Goal: Transaction & Acquisition: Register for event/course

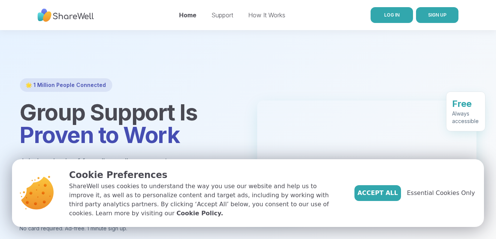
click at [386, 15] on span "LOG IN" at bounding box center [391, 15] width 15 height 6
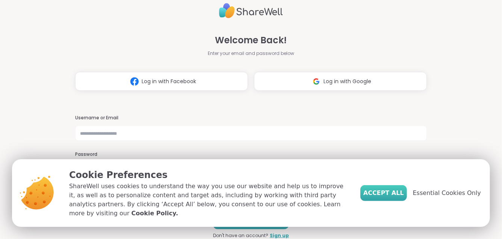
click at [375, 188] on span "Accept All" at bounding box center [383, 192] width 41 height 9
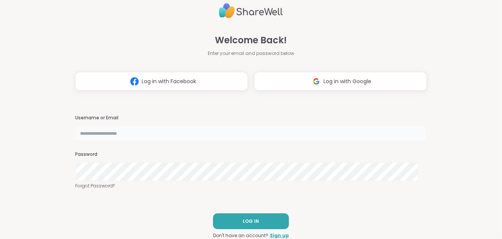
click at [255, 134] on input "text" at bounding box center [250, 133] width 351 height 15
type input "**********"
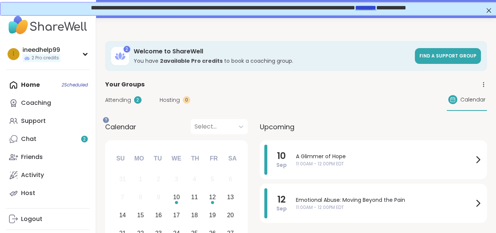
click at [152, 106] on div "Attending 2 Hosting 0 Calendar" at bounding box center [296, 100] width 382 height 22
click at [131, 104] on span "Attending" at bounding box center [118, 100] width 26 height 8
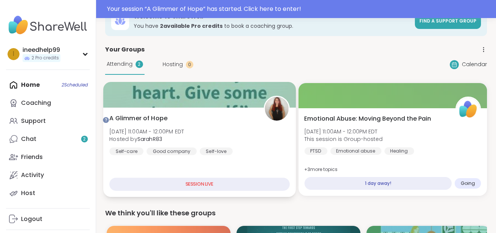
scroll to position [38, 0]
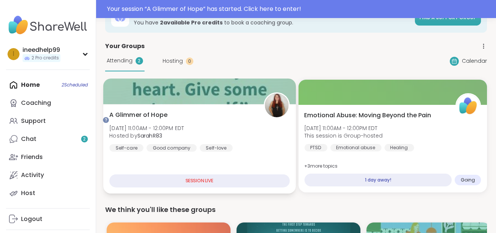
click at [195, 188] on div "SESSION LIVE" at bounding box center [199, 180] width 180 height 13
click at [262, 188] on div "SESSION LIVE" at bounding box center [199, 180] width 180 height 13
click at [247, 137] on div "A Glimmer of Hope Wed, Sep 10 | 11:00AM - 12:00PM EDT Hosted by SarahR83 Self-c…" at bounding box center [199, 130] width 180 height 41
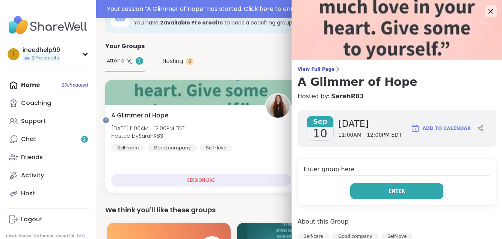
click at [390, 194] on span "Enter" at bounding box center [397, 191] width 17 height 7
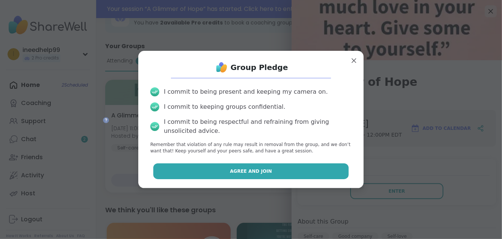
click at [306, 179] on button "Agree and Join" at bounding box center [251, 171] width 196 height 16
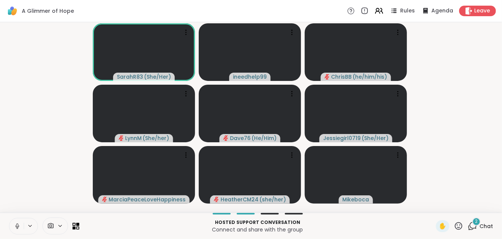
click at [18, 223] on icon at bounding box center [17, 224] width 2 height 3
click at [458, 77] on video-player-container "SarahR83 ( She/Her ) ineedhelp99 ChrisBB ( he/him/his ) LynnM ( She/her ) Dave7…" at bounding box center [251, 117] width 493 height 184
click at [458, 49] on video-player-container "SarahR83 ( She/Her ) ineedhelp99 ChrisBB ( he/him/his ) LynnM ( She/her ) Dave7…" at bounding box center [251, 117] width 493 height 184
click at [474, 8] on span "Leave" at bounding box center [482, 11] width 17 height 8
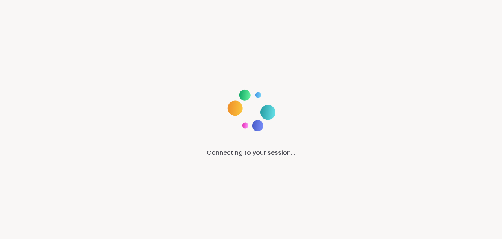
click at [314, 107] on div "Connecting to your session..." at bounding box center [251, 119] width 502 height 239
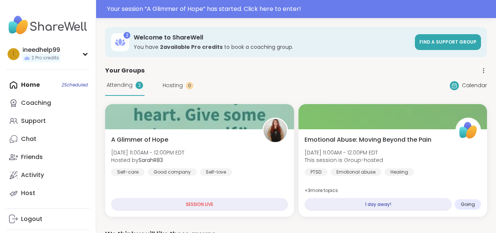
scroll to position [20, 0]
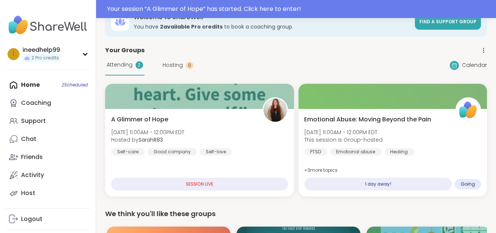
click at [198, 191] on div "SESSION LIVE" at bounding box center [199, 184] width 177 height 13
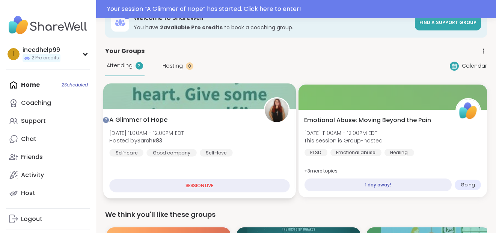
scroll to position [0, 0]
click at [168, 124] on span "A Glimmer of Hope" at bounding box center [138, 119] width 58 height 9
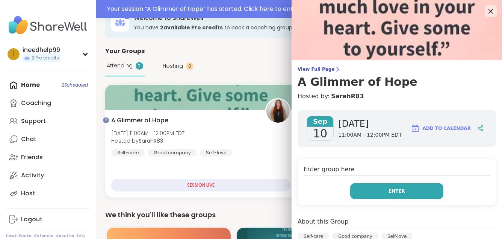
click at [364, 199] on button "Enter" at bounding box center [396, 191] width 93 height 16
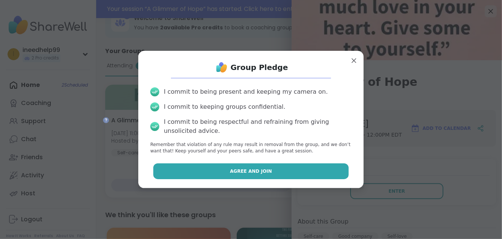
click at [298, 179] on button "Agree and Join" at bounding box center [251, 171] width 196 height 16
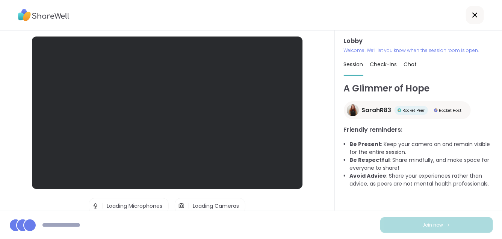
scroll to position [46, 0]
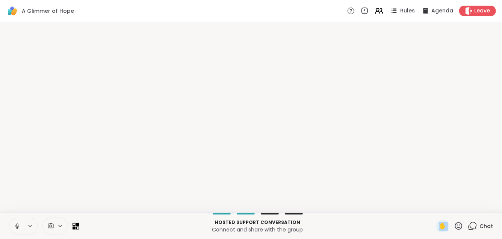
click at [436, 221] on div "✋" at bounding box center [443, 226] width 14 height 12
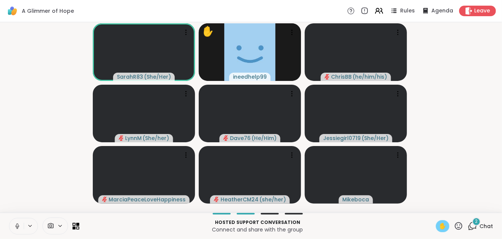
drag, startPoint x: 434, startPoint y: 221, endPoint x: 432, endPoint y: 149, distance: 71.8
click at [432, 149] on video-player-container "SarahR83 ( She/Her ) ✋ ineedhelp99 ChrisBB ( he/him/his ) LynnM ( She/her ) Dav…" at bounding box center [251, 117] width 493 height 184
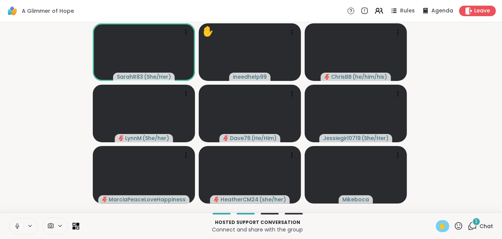
click at [468, 223] on icon at bounding box center [472, 225] width 9 height 9
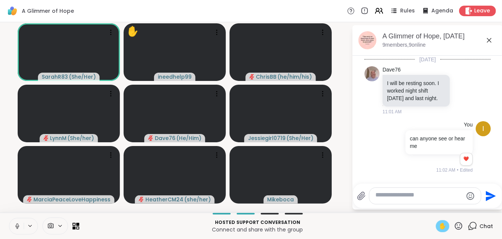
scroll to position [1091, 0]
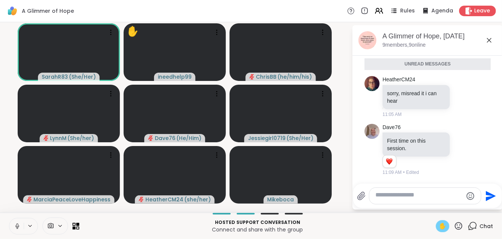
click at [439, 191] on textarea "Type your message" at bounding box center [419, 195] width 88 height 9
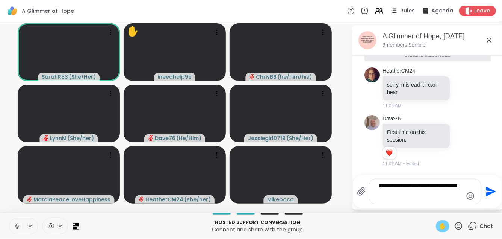
type textarea "**********"
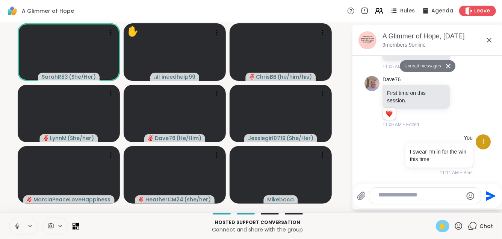
scroll to position [1136, 0]
click at [17, 224] on button at bounding box center [16, 226] width 14 height 16
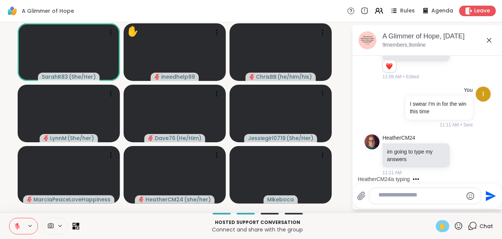
scroll to position [1205, 0]
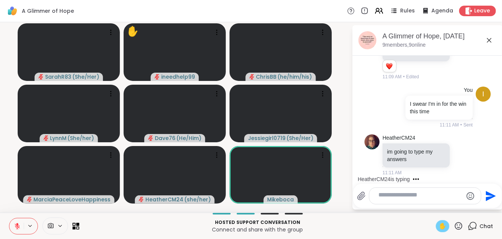
click at [439, 223] on span "✋" at bounding box center [443, 225] width 8 height 9
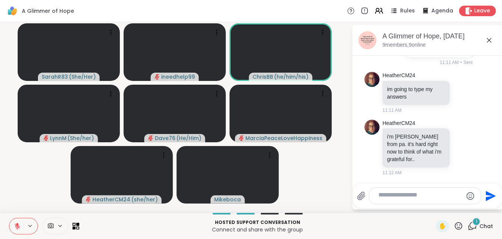
scroll to position [1293, 0]
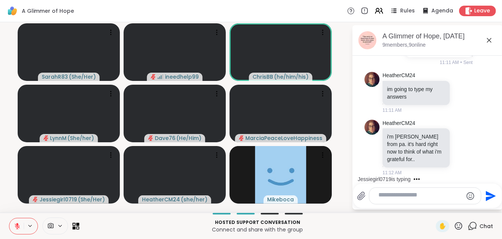
click at [426, 193] on textarea "Type your message" at bounding box center [419, 195] width 82 height 9
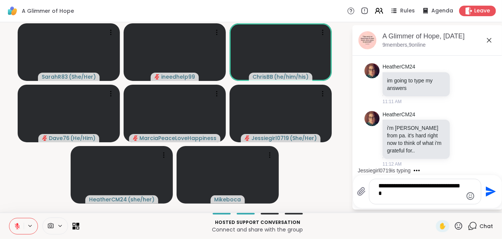
type textarea "**********"
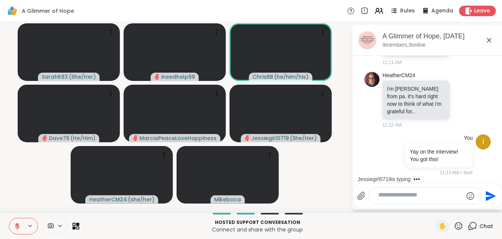
scroll to position [1361, 0]
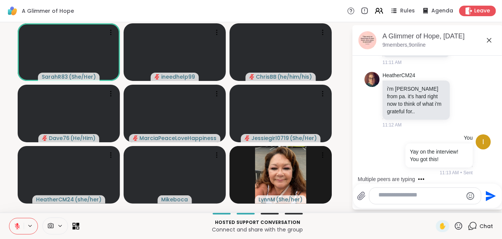
click at [346, 130] on div "SarahR83 ( She/Her ) ineedhelp99 ChrisBB ( he/him/his ) Dave76 ( He/Him ) Marci…" at bounding box center [251, 117] width 502 height 190
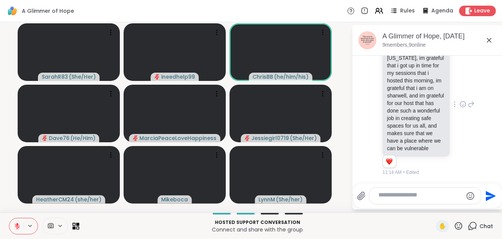
scroll to position [1710, 0]
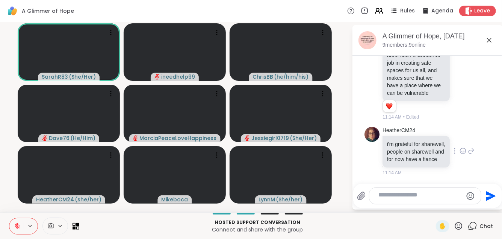
click at [460, 147] on icon at bounding box center [463, 151] width 7 height 8
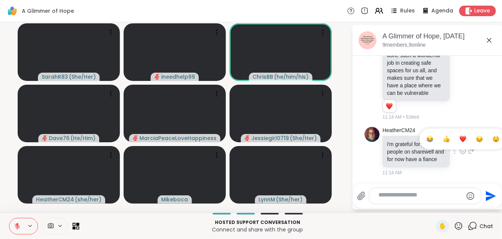
click at [461, 131] on button "Select Reaction: Heart" at bounding box center [462, 138] width 15 height 15
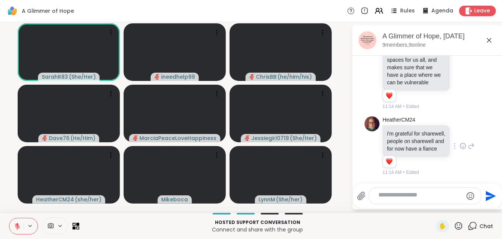
scroll to position [1304, 0]
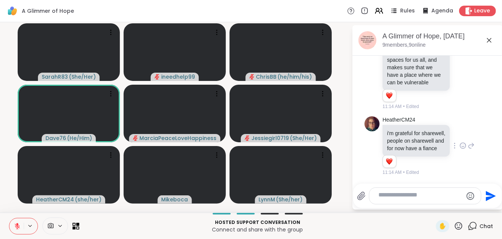
click at [384, 191] on textarea "Type your message" at bounding box center [419, 195] width 82 height 9
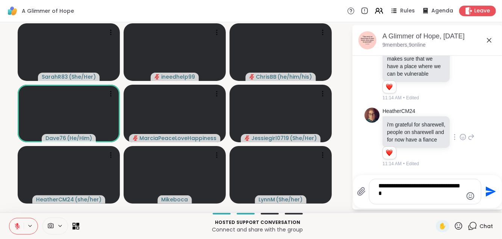
type textarea "**********"
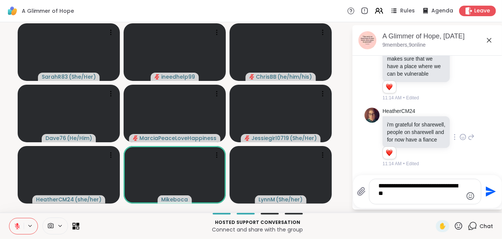
click at [449, 182] on textarea "**********" at bounding box center [419, 191] width 82 height 19
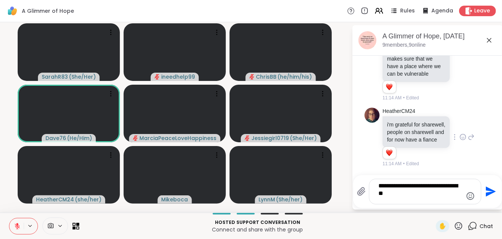
drag, startPoint x: 432, startPoint y: 190, endPoint x: 366, endPoint y: 166, distance: 69.9
click at [366, 175] on div "**********" at bounding box center [427, 191] width 149 height 33
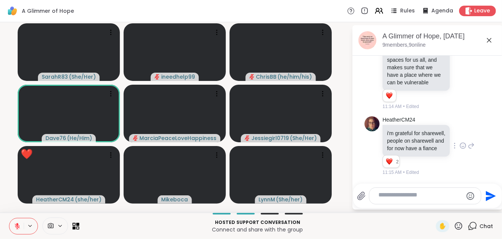
click at [427, 191] on textarea "Type your message" at bounding box center [419, 195] width 82 height 9
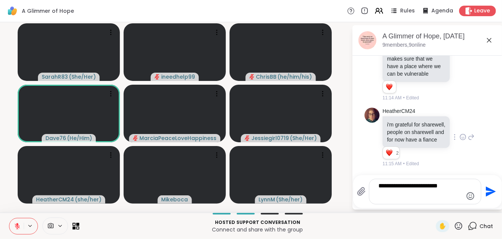
type textarea "**********"
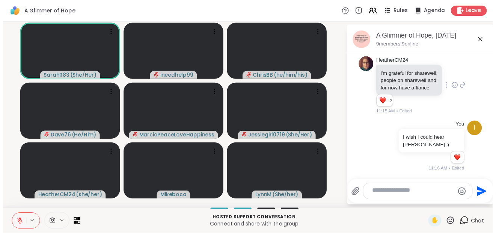
scroll to position [1812, 0]
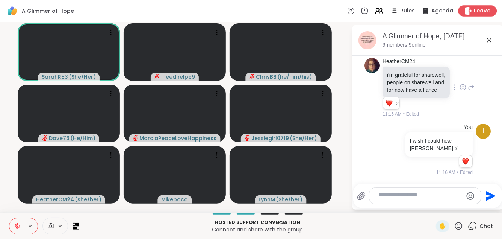
click at [475, 9] on span "Leave" at bounding box center [482, 11] width 17 height 8
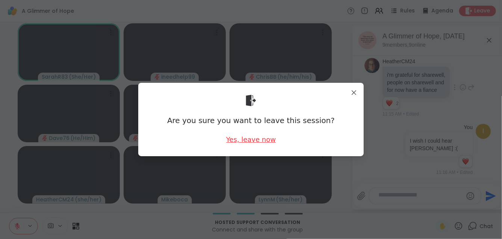
click at [242, 140] on div "Yes, leave now" at bounding box center [251, 139] width 50 height 9
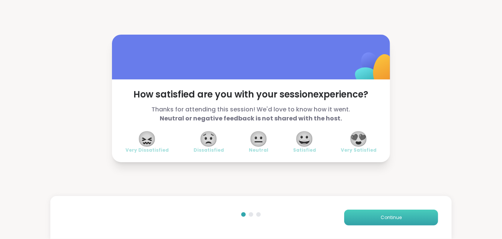
click at [368, 216] on button "Continue" at bounding box center [391, 217] width 94 height 16
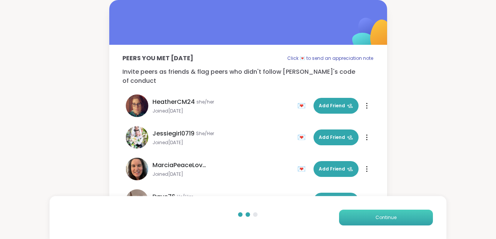
click at [368, 216] on button "Continue" at bounding box center [386, 217] width 94 height 16
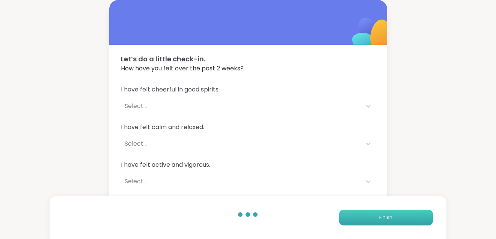
click at [368, 216] on button "Finish" at bounding box center [386, 217] width 94 height 16
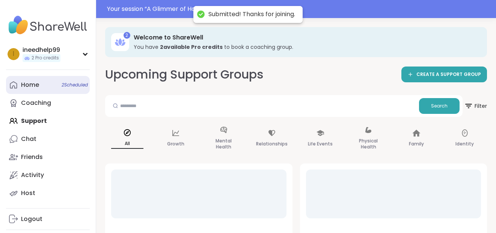
click at [78, 91] on link "Home 2 Scheduled" at bounding box center [48, 85] width 84 height 18
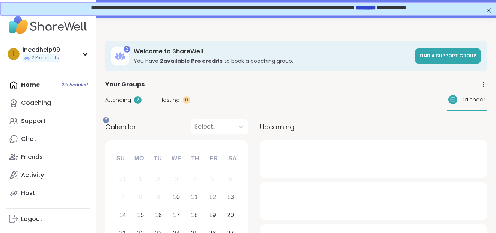
click at [142, 104] on div "Attending 2" at bounding box center [123, 100] width 36 height 8
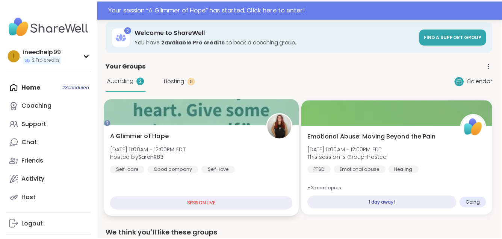
scroll to position [24, 1]
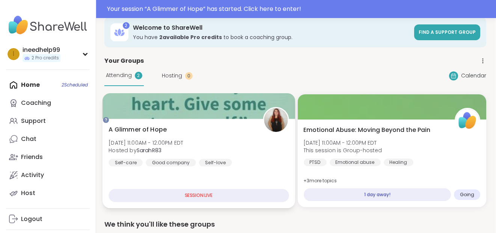
click at [162, 154] on b "SarahR83" at bounding box center [149, 151] width 25 height 8
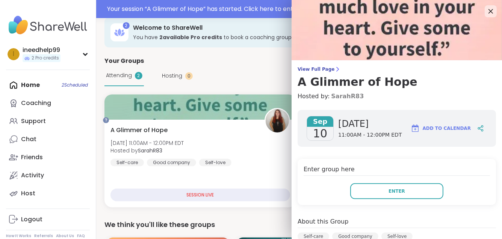
click at [341, 101] on link "SarahR83" at bounding box center [347, 96] width 33 height 9
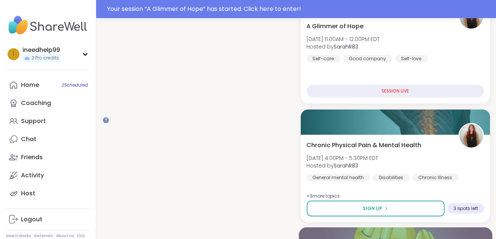
scroll to position [576, 0]
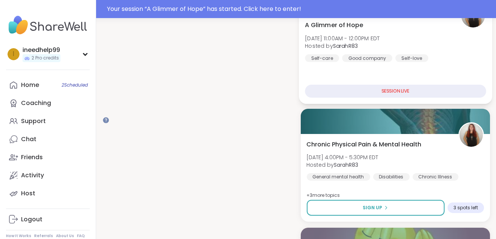
click at [378, 98] on div "SESSION LIVE" at bounding box center [395, 91] width 181 height 13
click at [363, 29] on span "A Glimmer of Hope" at bounding box center [334, 24] width 58 height 9
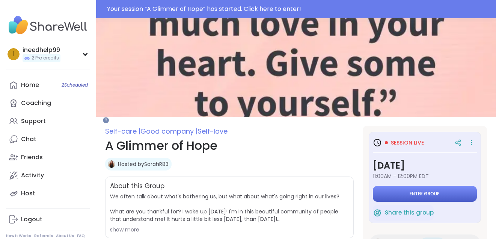
click at [416, 197] on span "Enter group" at bounding box center [425, 194] width 30 height 6
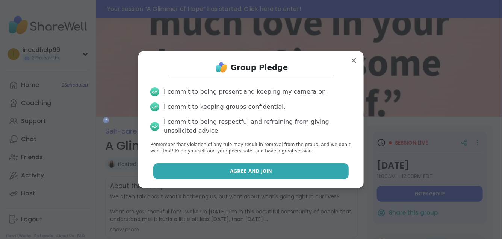
click at [275, 179] on button "Agree and Join" at bounding box center [251, 171] width 196 height 16
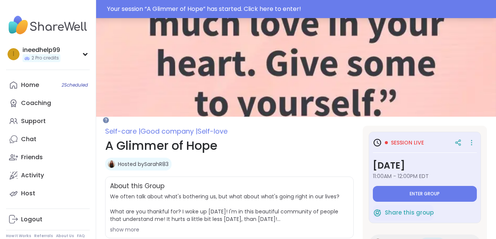
type textarea "*"
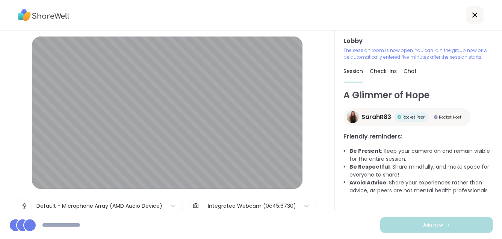
scroll to position [32, 0]
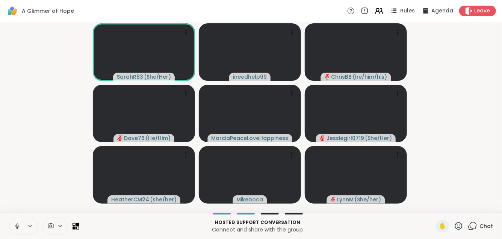
click at [19, 230] on button at bounding box center [16, 226] width 14 height 16
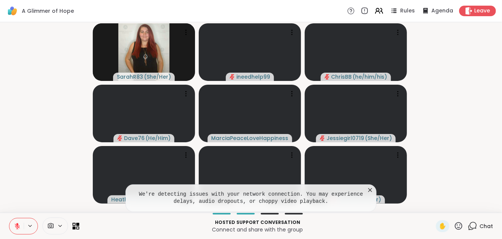
click at [469, 227] on icon at bounding box center [471, 227] width 5 height 5
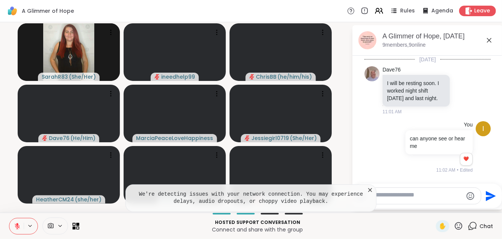
scroll to position [1803, 0]
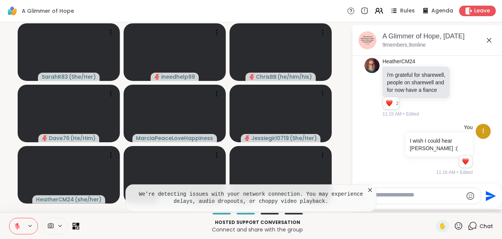
click at [443, 188] on div at bounding box center [425, 196] width 112 height 16
drag, startPoint x: 443, startPoint y: 182, endPoint x: 402, endPoint y: 191, distance: 41.7
click at [402, 191] on textarea "Type your message" at bounding box center [419, 195] width 88 height 9
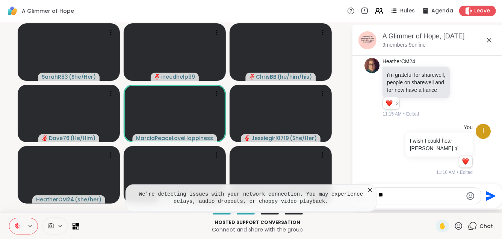
type textarea "*"
click at [369, 186] on icon at bounding box center [370, 190] width 8 height 8
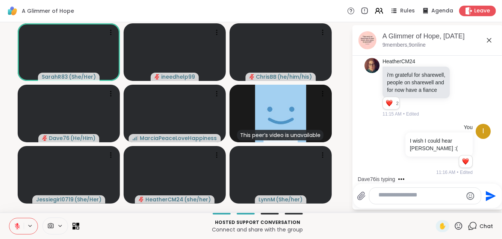
click at [418, 193] on textarea "Type your message" at bounding box center [419, 195] width 82 height 9
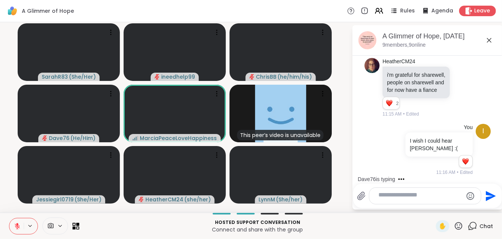
click at [416, 191] on textarea "Type your message" at bounding box center [419, 195] width 82 height 9
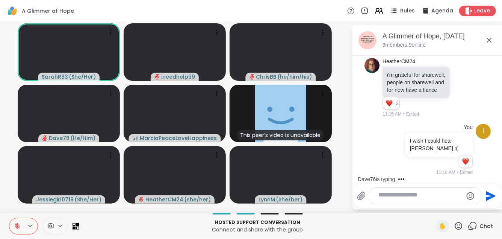
type textarea "*"
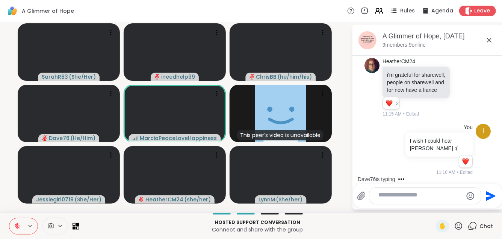
click at [348, 117] on div "SarahR83 ( She/Her ) ineedhelp99 ChrisBB ( he/him/his ) Dave76 ( He/Him ) Marci…" at bounding box center [251, 117] width 502 height 190
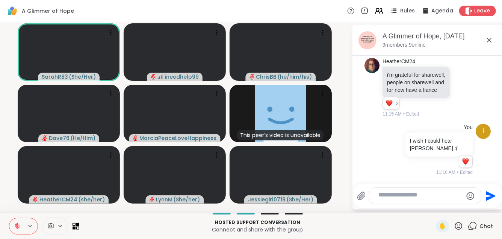
click at [392, 191] on textarea "Type your message" at bounding box center [419, 195] width 82 height 9
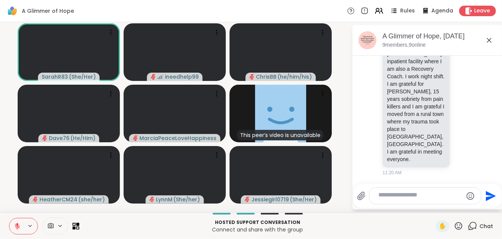
scroll to position [2215, 0]
click at [427, 129] on p "I am from [GEOGRAPHIC_DATA], [US_STATE]. My name is [PERSON_NAME]. I suffer fro…" at bounding box center [416, 72] width 58 height 180
click at [423, 153] on div "I wish I could hear Dave :( I am from Jonesboro, Arkansas. My name is David. I …" at bounding box center [416, 72] width 67 height 189
drag, startPoint x: 423, startPoint y: 153, endPoint x: 424, endPoint y: 162, distance: 9.5
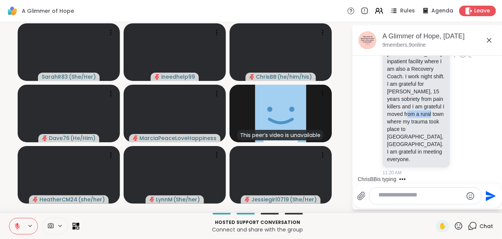
drag, startPoint x: 424, startPoint y: 162, endPoint x: 413, endPoint y: 93, distance: 69.7
click at [413, 93] on p "I am from Jonesboro, Arkansas. My name is David. I suffer from Major Depressive…" at bounding box center [416, 72] width 58 height 180
drag, startPoint x: 413, startPoint y: 93, endPoint x: 469, endPoint y: 106, distance: 57.5
click at [469, 106] on div "Dave76 You I wish I could hear Dave :( I wish I could hear Dave :( I am from Jo…" at bounding box center [428, 55] width 126 height 248
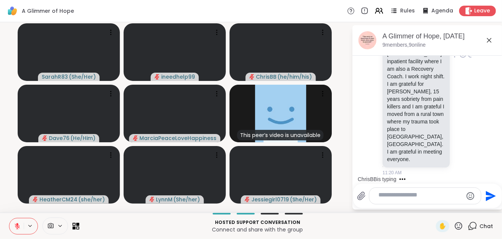
click at [468, 59] on icon at bounding box center [471, 54] width 7 height 9
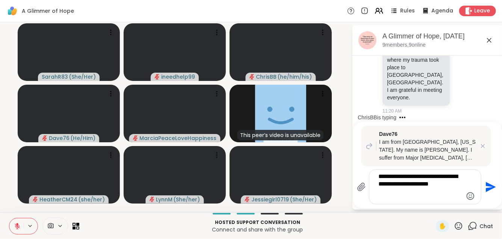
type textarea "**********"
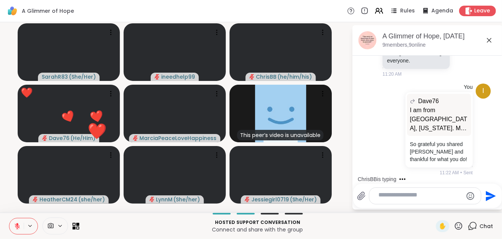
scroll to position [2348, 0]
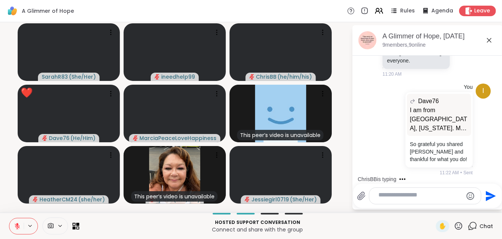
click at [454, 221] on icon at bounding box center [458, 225] width 9 height 9
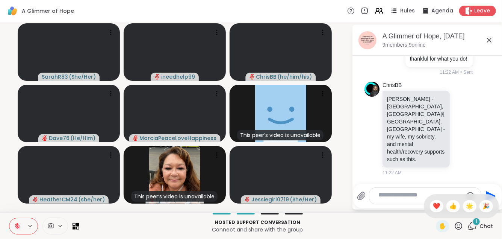
scroll to position [2473, 0]
click at [433, 201] on span "❤️" at bounding box center [437, 205] width 8 height 9
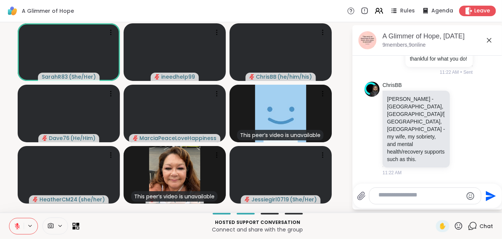
click at [405, 191] on textarea "Type your message" at bounding box center [419, 195] width 82 height 9
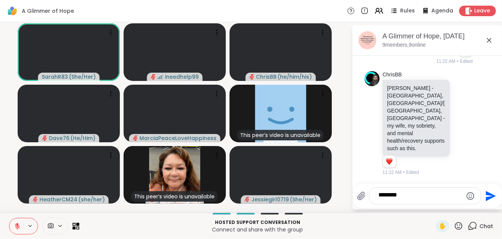
click at [21, 222] on icon at bounding box center [17, 225] width 7 height 7
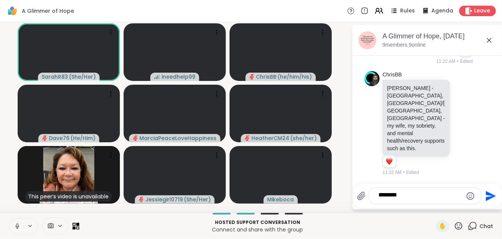
click at [436, 191] on textarea "********" at bounding box center [419, 195] width 82 height 9
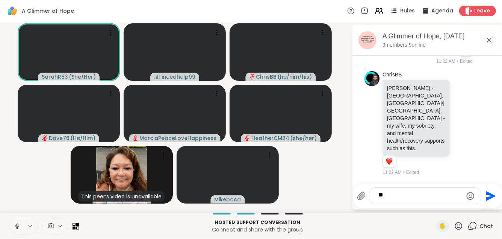
type textarea "*"
click at [27, 224] on button at bounding box center [31, 225] width 14 height 6
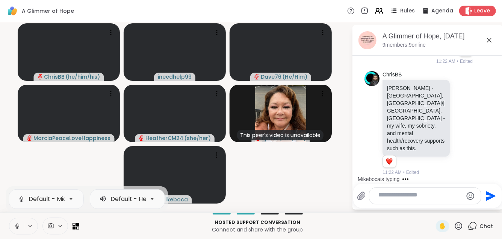
click at [16, 225] on button at bounding box center [16, 226] width 14 height 16
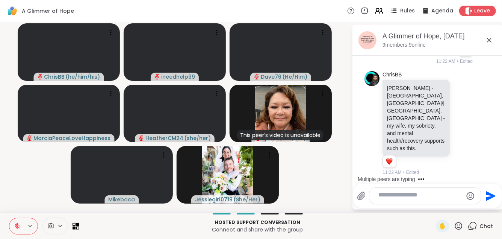
click at [404, 191] on textarea "Type your message" at bounding box center [419, 195] width 82 height 9
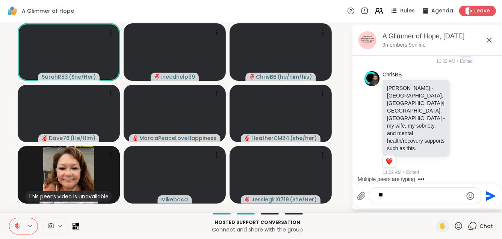
type textarea "*"
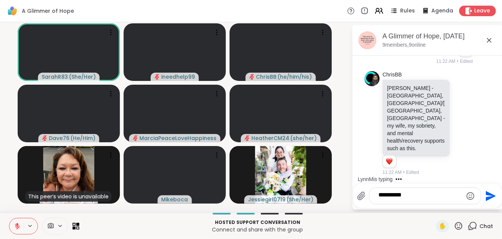
type textarea "**********"
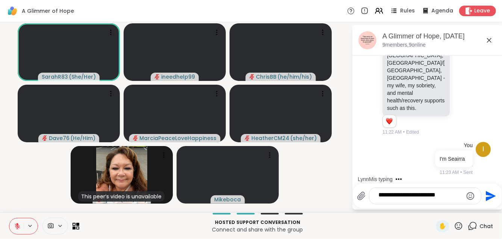
scroll to position [2565, 0]
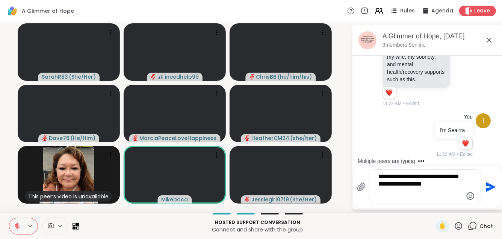
type textarea "**********"
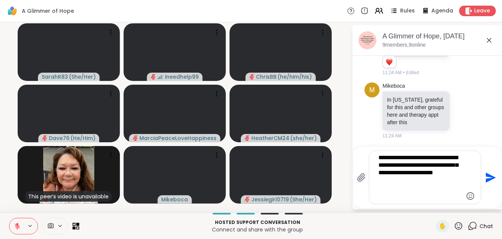
scroll to position [2893, 0]
type textarea "**********"
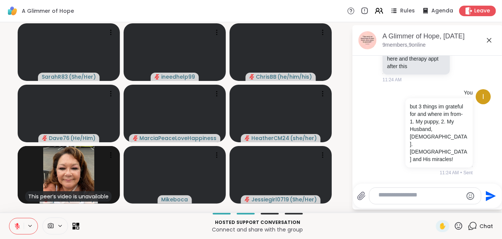
scroll to position [2977, 0]
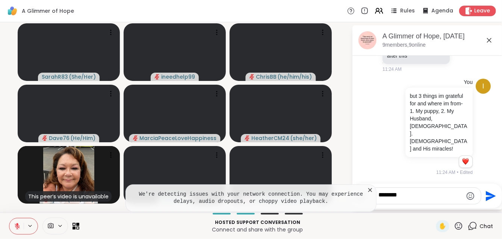
type textarea "********"
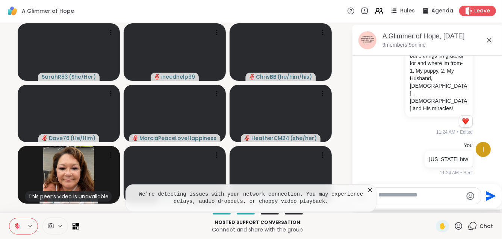
scroll to position [3027, 0]
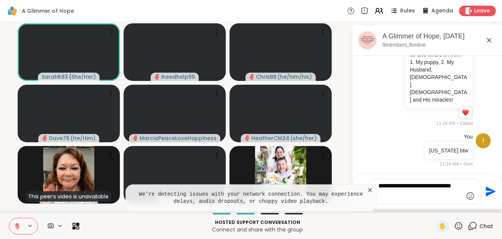
type textarea "**********"
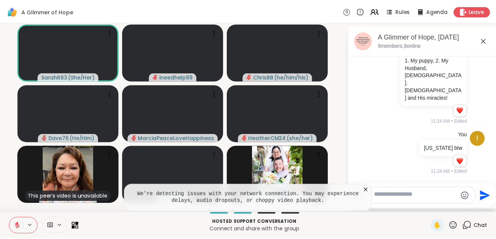
scroll to position [3110, 0]
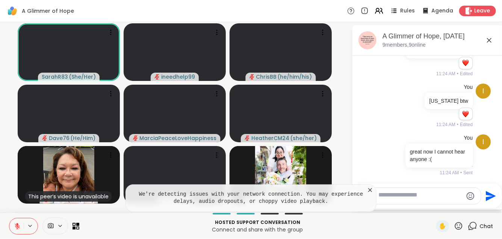
click at [372, 186] on icon at bounding box center [370, 190] width 8 height 8
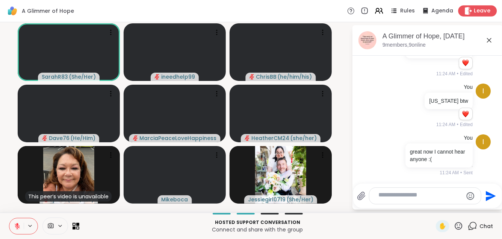
click at [476, 14] on span "Leave" at bounding box center [482, 11] width 17 height 8
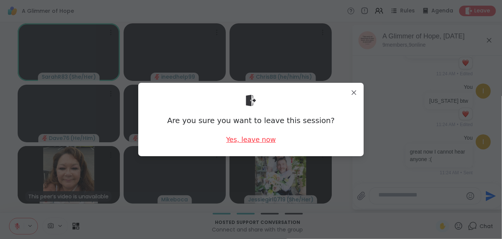
click at [253, 139] on div "Yes, leave now" at bounding box center [251, 139] width 50 height 9
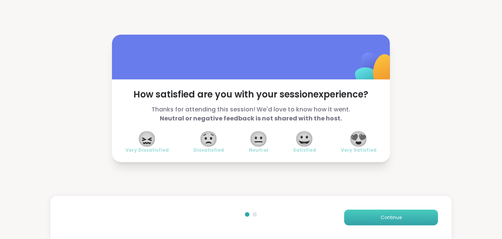
click at [392, 214] on span "Continue" at bounding box center [391, 217] width 21 height 7
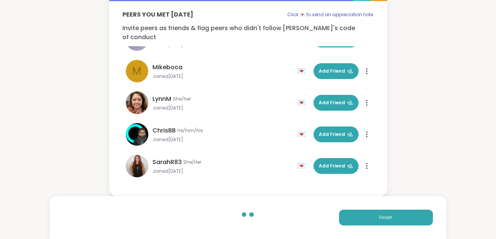
scroll to position [69, 0]
click at [324, 162] on span "Add Friend" at bounding box center [336, 165] width 34 height 7
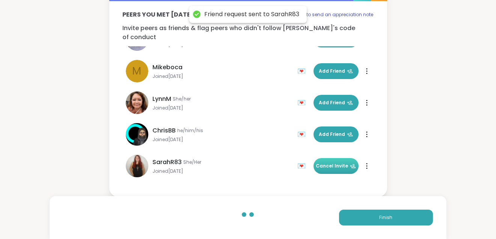
click at [383, 85] on div "Peers you met today Click 💌 to send an appreciation note Invite peers as friend…" at bounding box center [248, 95] width 278 height 189
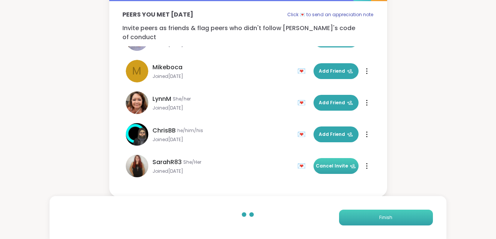
click at [379, 221] on button "Finish" at bounding box center [386, 217] width 94 height 16
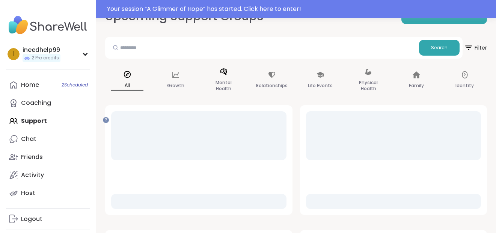
scroll to position [72, 0]
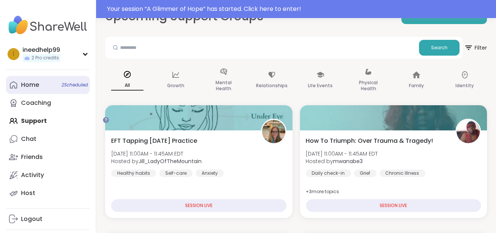
click at [56, 94] on link "Home 2 Scheduled" at bounding box center [48, 85] width 84 height 18
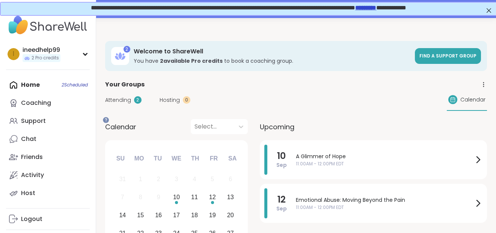
click at [131, 104] on span "Attending" at bounding box center [118, 100] width 26 height 8
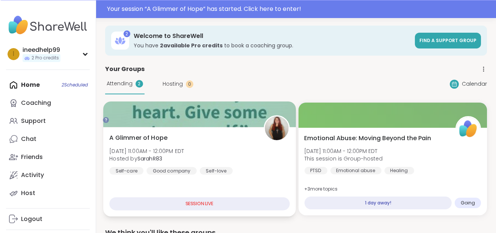
scroll to position [16, 0]
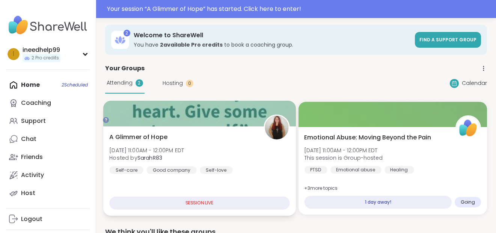
click at [216, 210] on div "SESSION LIVE" at bounding box center [199, 203] width 180 height 13
click at [215, 156] on div "A Glimmer of Hope Wed, Sep 10 | 11:00AM - 12:00PM EDT Hosted by SarahR83 Self-c…" at bounding box center [199, 153] width 180 height 41
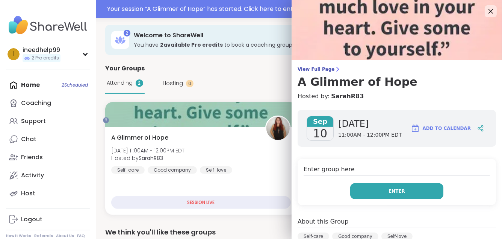
click at [391, 199] on button "Enter" at bounding box center [396, 191] width 93 height 16
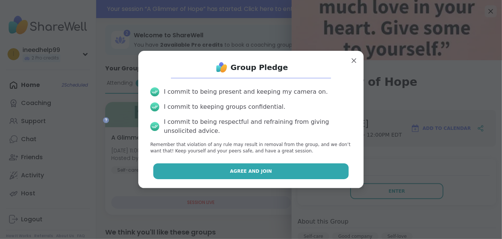
click at [309, 179] on button "Agree and Join" at bounding box center [251, 171] width 196 height 16
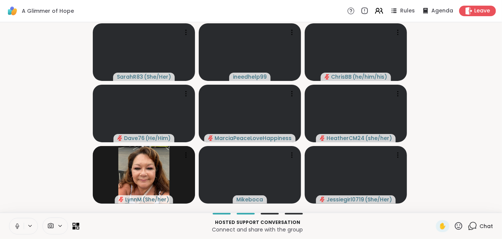
click at [15, 220] on button at bounding box center [16, 226] width 14 height 16
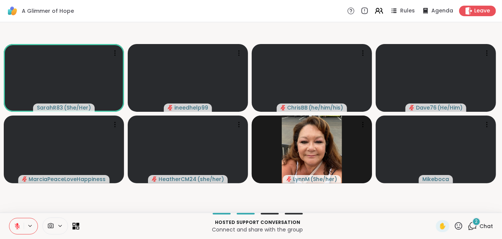
click at [475, 222] on span "2" at bounding box center [476, 221] width 3 height 6
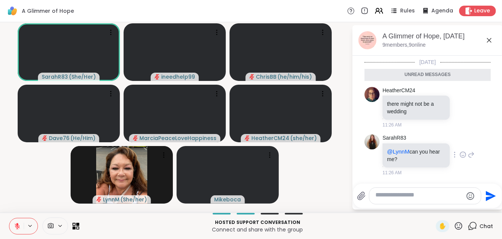
scroll to position [3251, 0]
click at [394, 191] on textarea "Type your message" at bounding box center [419, 195] width 88 height 9
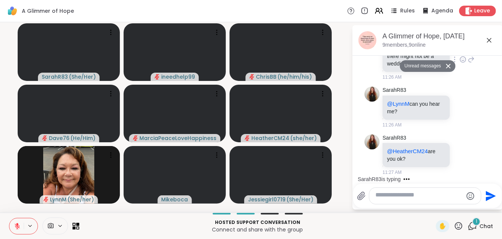
scroll to position [3288, 0]
type textarea "*"
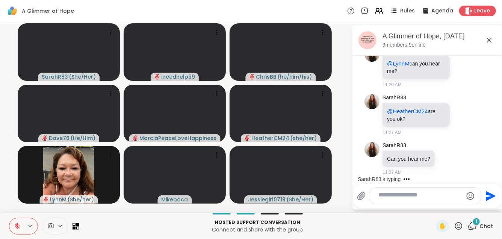
scroll to position [3347, 0]
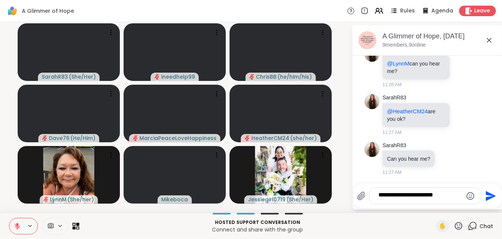
click at [458, 191] on textarea "**********" at bounding box center [419, 195] width 82 height 9
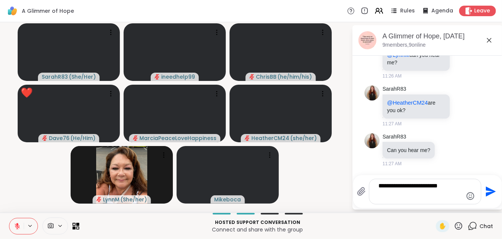
type textarea "**********"
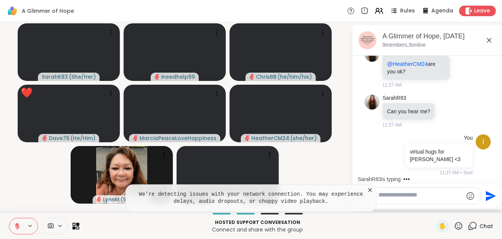
scroll to position [3406, 0]
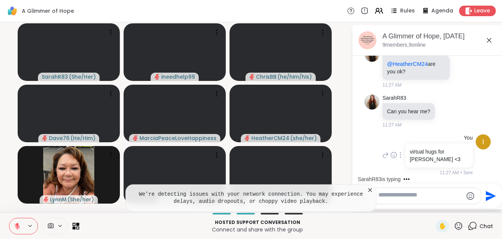
click at [376, 154] on div "i You virtual hugs for Heather <3 11:27 AM • Sent" at bounding box center [428, 155] width 126 height 48
click at [368, 186] on icon at bounding box center [370, 190] width 8 height 8
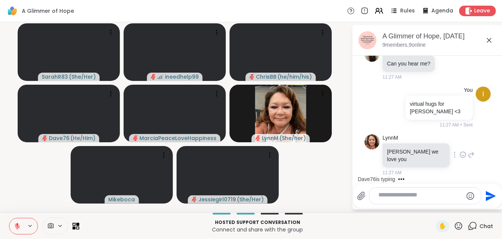
scroll to position [3332, 0]
click at [332, 163] on video-player-container "SarahR83 ( She/Her ) ineedhelp99 ChrisBB ( he/him/his ) Dave76 ( He/Him ) Marci…" at bounding box center [176, 117] width 343 height 184
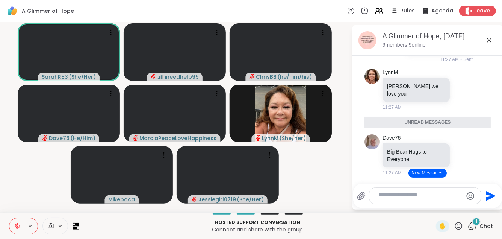
click at [437, 168] on button "New Messages!" at bounding box center [427, 172] width 38 height 9
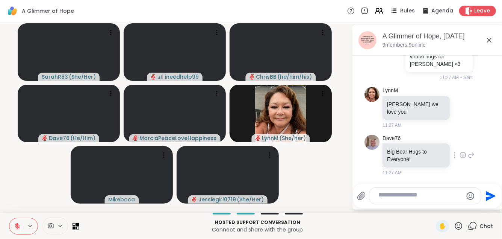
click at [460, 150] on div at bounding box center [462, 154] width 23 height 9
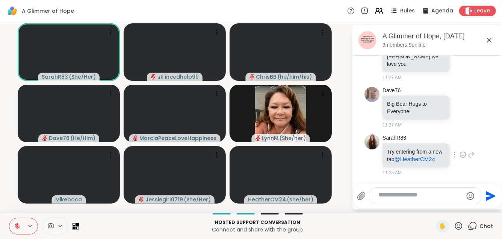
scroll to position [3570, 0]
click at [460, 103] on icon at bounding box center [463, 107] width 7 height 8
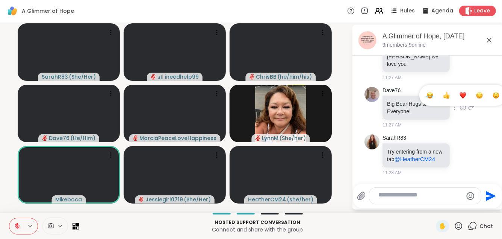
click at [460, 92] on div "Select Reaction: Heart" at bounding box center [463, 95] width 7 height 7
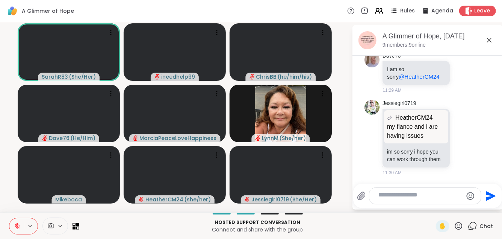
scroll to position [3957, 0]
click at [400, 197] on div at bounding box center [425, 196] width 112 height 16
click at [402, 194] on div at bounding box center [425, 196] width 112 height 16
click at [404, 191] on textarea "Type your message" at bounding box center [419, 195] width 82 height 9
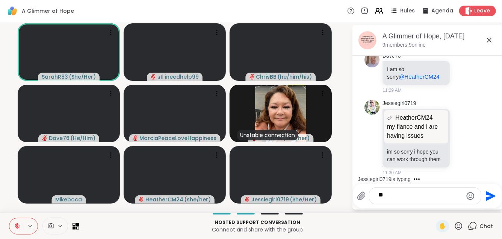
type textarea "*"
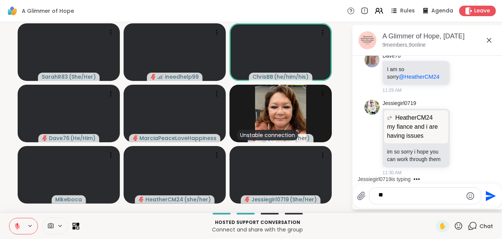
type textarea "*"
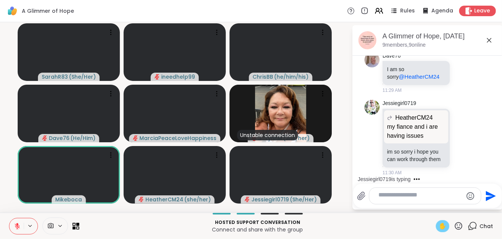
click at [439, 228] on span "✋" at bounding box center [443, 225] width 8 height 9
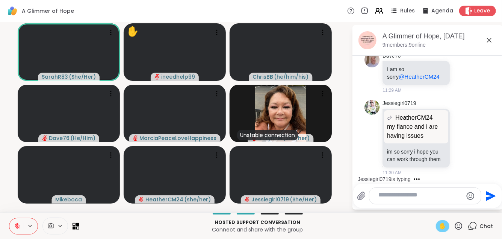
click at [439, 228] on span "✋" at bounding box center [443, 225] width 8 height 9
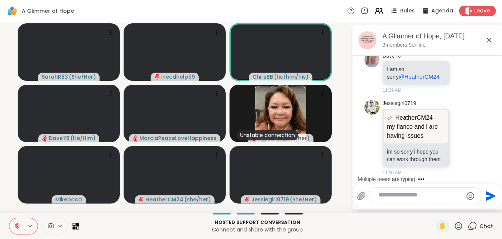
click at [415, 191] on textarea "Type your message" at bounding box center [419, 195] width 82 height 9
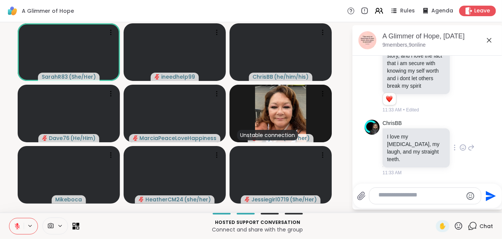
scroll to position [4150, 0]
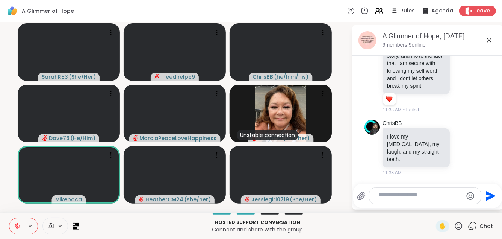
click at [460, 53] on icon at bounding box center [463, 49] width 7 height 8
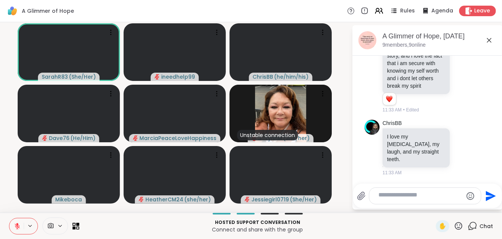
click at [460, 41] on div "Select Reaction: Heart" at bounding box center [463, 37] width 7 height 7
click at [460, 144] on icon at bounding box center [463, 148] width 7 height 8
click at [460, 132] on div "Select Reaction: Heart" at bounding box center [463, 135] width 7 height 7
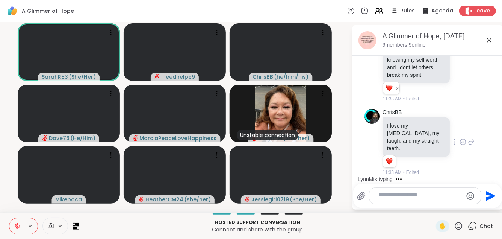
click at [402, 191] on textarea "Type your message" at bounding box center [419, 195] width 82 height 9
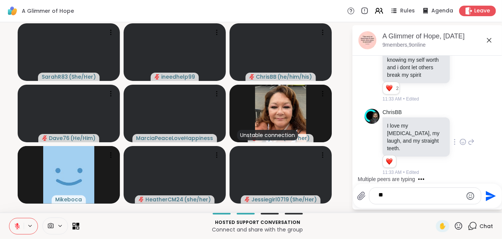
type textarea "*"
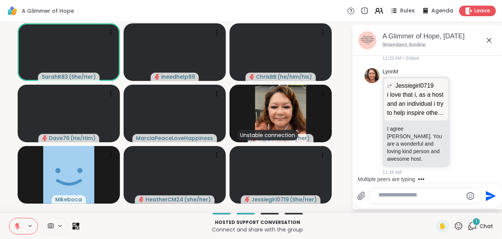
scroll to position [4438, 0]
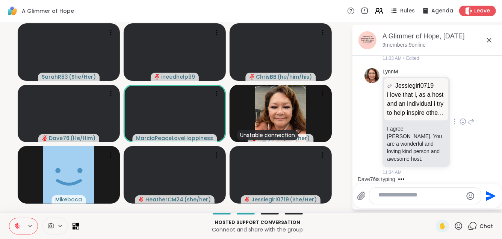
click at [464, 118] on icon at bounding box center [463, 122] width 7 height 8
click at [465, 106] on div "Select Reaction: Heart" at bounding box center [463, 109] width 7 height 7
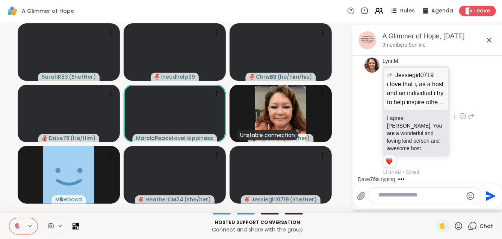
click at [411, 191] on textarea "Type your message" at bounding box center [419, 195] width 82 height 9
type textarea "*"
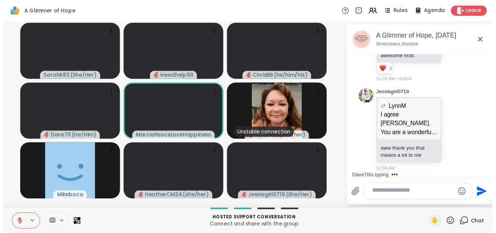
scroll to position [4590, 0]
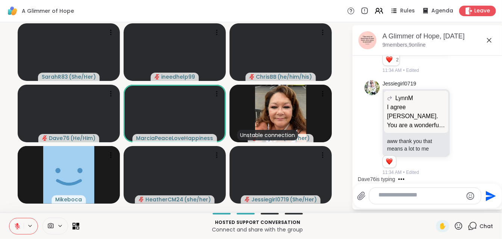
click at [407, 188] on div at bounding box center [425, 196] width 112 height 16
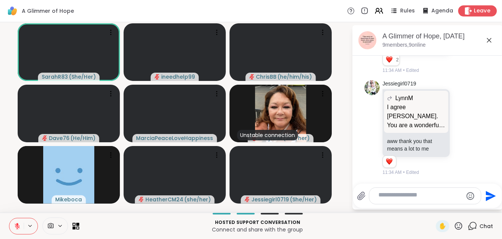
click at [480, 8] on span "Leave" at bounding box center [482, 11] width 17 height 8
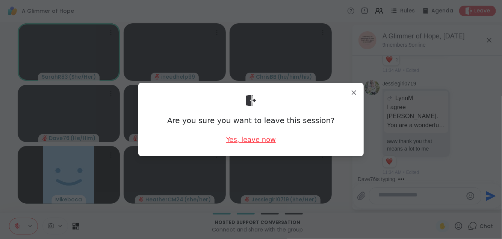
click at [263, 140] on div "Yes, leave now" at bounding box center [251, 139] width 50 height 9
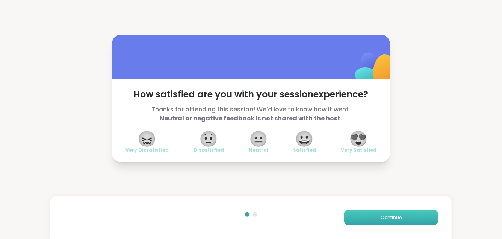
click at [381, 209] on button "Continue" at bounding box center [391, 217] width 94 height 16
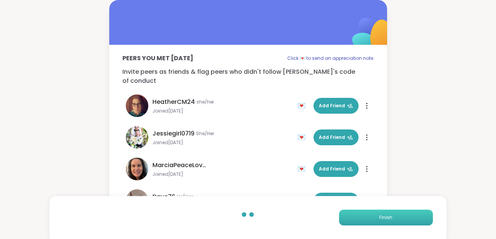
click at [381, 209] on button "Finish" at bounding box center [386, 217] width 94 height 16
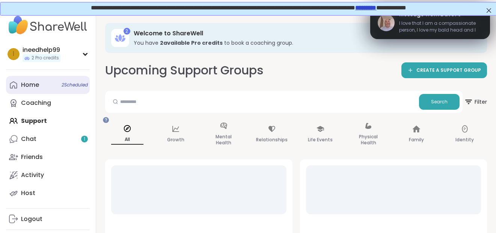
click at [76, 94] on link "Home 2 Scheduled" at bounding box center [48, 85] width 84 height 18
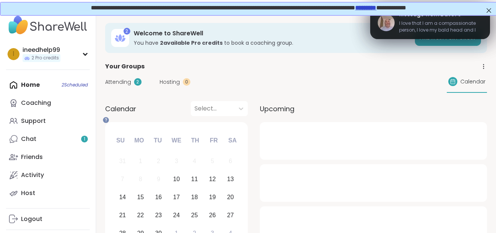
click at [131, 86] on span "Attending" at bounding box center [118, 82] width 26 height 8
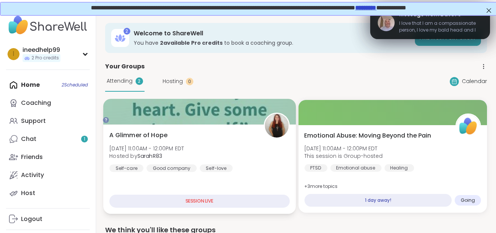
click at [222, 208] on div "SESSION LIVE" at bounding box center [199, 201] width 180 height 13
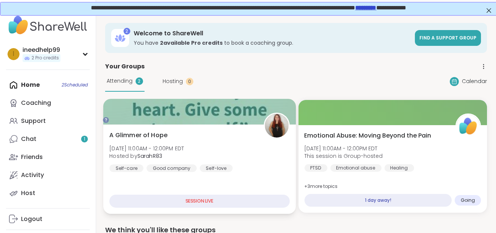
click at [184, 152] on span "Wed, Sep 10 | 11:00AM - 12:00PM EDT" at bounding box center [146, 148] width 75 height 8
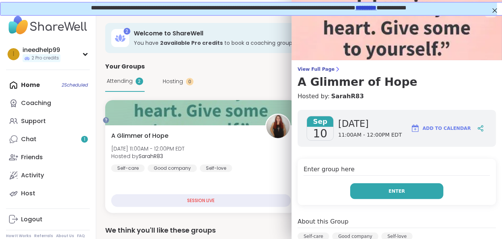
click at [383, 199] on button "Enter" at bounding box center [396, 191] width 93 height 16
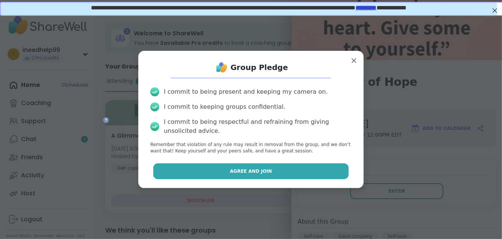
click at [289, 179] on button "Agree and Join" at bounding box center [251, 171] width 196 height 16
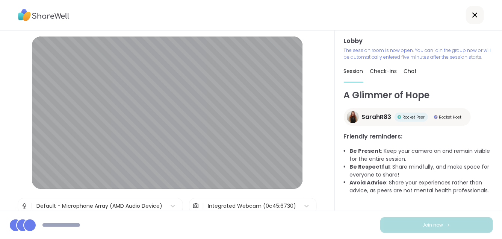
click at [453, 219] on button "Join now" at bounding box center [436, 225] width 113 height 16
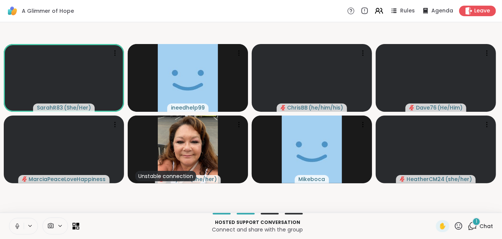
click at [19, 222] on icon at bounding box center [17, 225] width 7 height 7
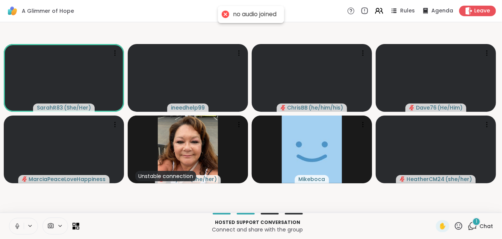
click at [19, 222] on icon at bounding box center [17, 225] width 7 height 7
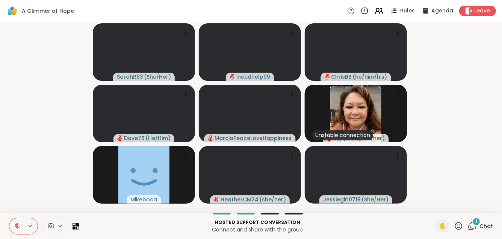
click at [479, 222] on span "Chat" at bounding box center [486, 226] width 14 height 8
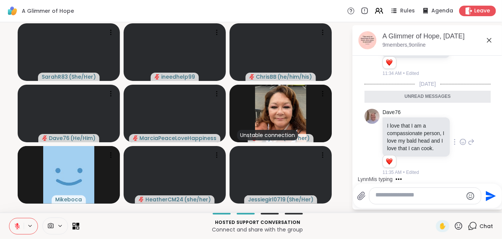
scroll to position [4747, 0]
click at [460, 138] on icon at bounding box center [463, 142] width 7 height 8
click at [460, 126] on div "Select Reaction: Heart" at bounding box center [463, 129] width 7 height 7
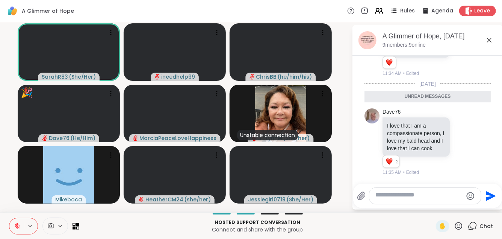
click at [455, 227] on icon at bounding box center [459, 226] width 8 height 8
click at [482, 201] on span "🎉" at bounding box center [486, 205] width 8 height 9
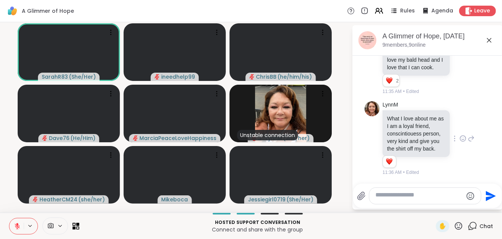
scroll to position [4864, 0]
click at [460, 135] on icon at bounding box center [463, 139] width 7 height 8
click at [460, 123] on div "Select Reaction: Heart" at bounding box center [463, 126] width 7 height 7
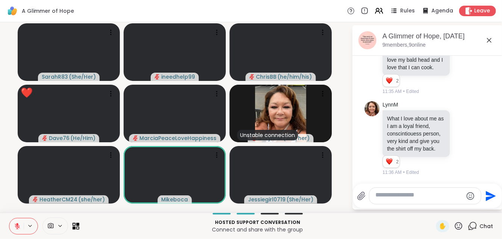
click at [455, 222] on icon at bounding box center [459, 226] width 8 height 8
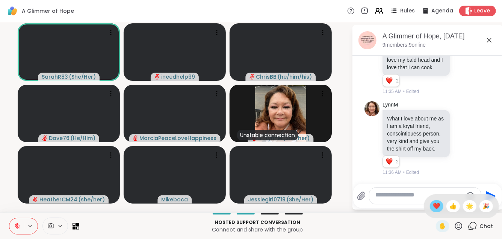
click at [433, 201] on span "❤️" at bounding box center [437, 205] width 8 height 9
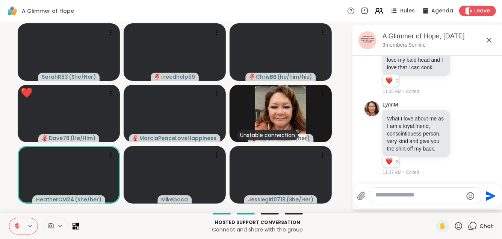
click at [409, 191] on textarea "Type your message" at bounding box center [419, 195] width 88 height 9
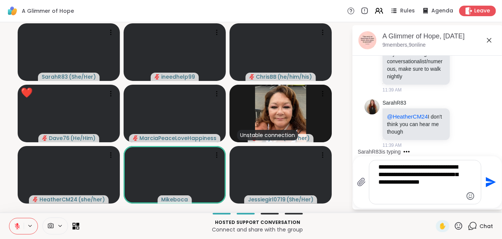
scroll to position [5260, 0]
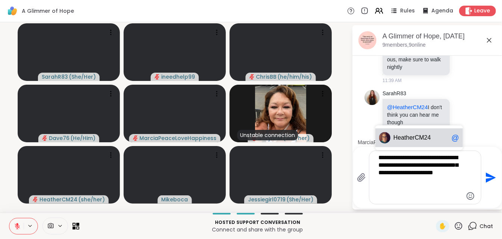
click at [422, 133] on div "Hea therCM24 @" at bounding box center [419, 137] width 88 height 19
type textarea "**********"
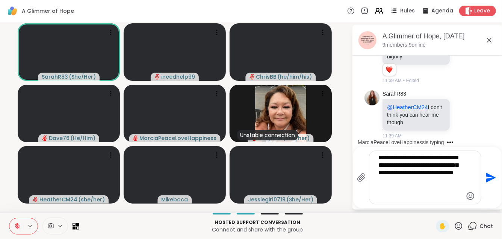
click at [491, 172] on icon "Send" at bounding box center [491, 177] width 10 height 10
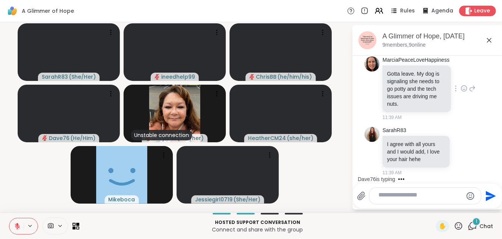
scroll to position [5264, 0]
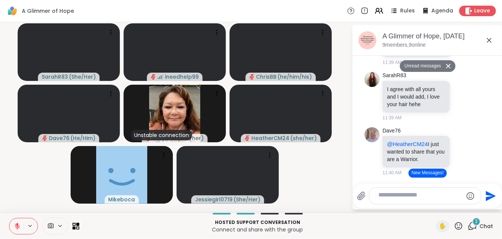
scroll to position [5649, 0]
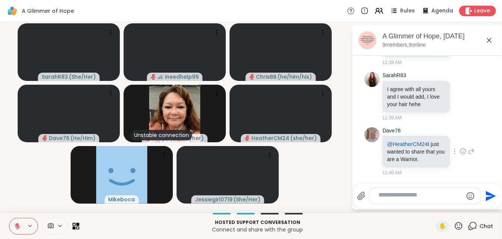
click at [460, 147] on icon at bounding box center [463, 151] width 7 height 8
click at [460, 136] on div "Select Reaction: Heart" at bounding box center [463, 139] width 7 height 7
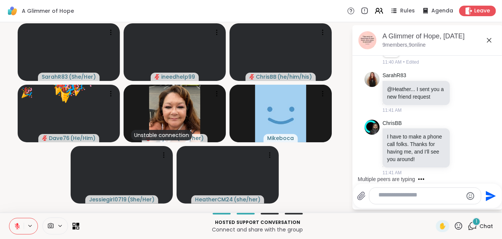
scroll to position [5857, 0]
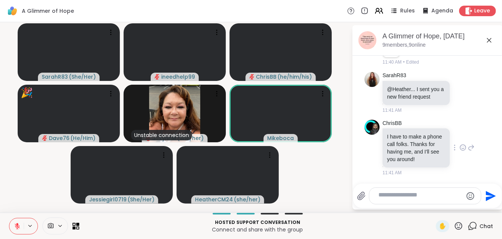
click at [462, 148] on icon at bounding box center [463, 148] width 2 height 1
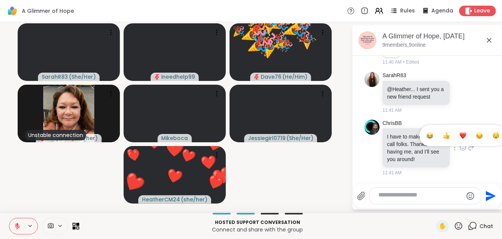
click at [459, 128] on button "Select Reaction: Heart" at bounding box center [462, 135] width 15 height 15
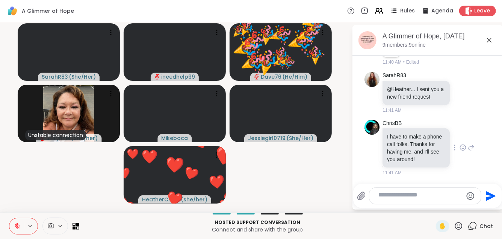
scroll to position [5871, 0]
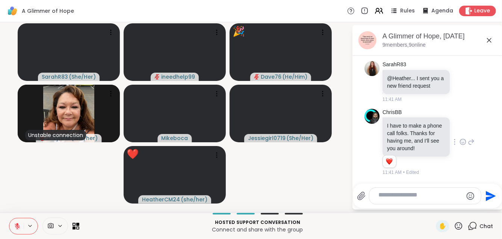
click at [320, 164] on video-player-container "SarahR83 ( She/Her ) ineedhelp99 🎉 Dave76 ( He/Him ) 🎉 🎉 🎉 🎉 🎉 🎉 🎉 🎉 🎉 🎉 🎉 🎉 🎉 …" at bounding box center [176, 117] width 343 height 184
click at [391, 191] on textarea "Type your message" at bounding box center [419, 195] width 82 height 9
type textarea "*"
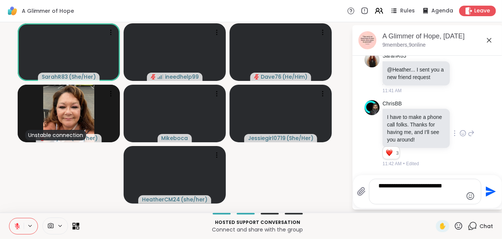
type textarea "**********"
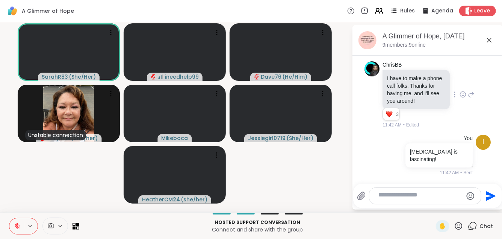
scroll to position [5931, 0]
click at [18, 222] on icon at bounding box center [17, 225] width 7 height 7
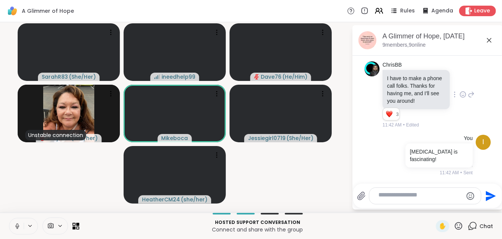
click at [21, 222] on icon at bounding box center [17, 225] width 7 height 7
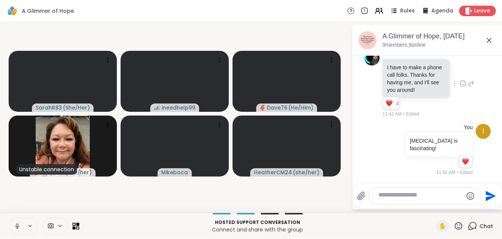
scroll to position [5945, 0]
click at [444, 191] on textarea "Type your message" at bounding box center [419, 195] width 82 height 9
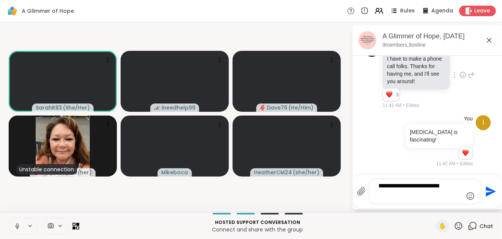
type textarea "**********"
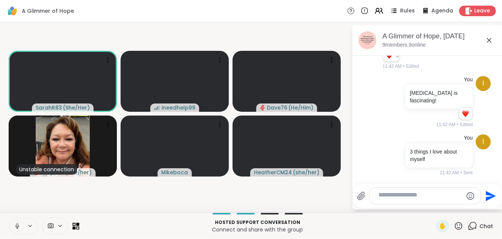
scroll to position [6004, 0]
type textarea "********"
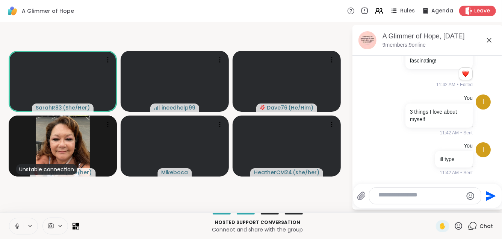
scroll to position [6054, 0]
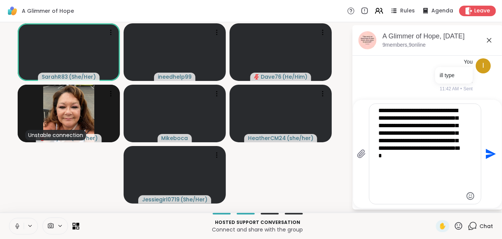
type textarea "**********"
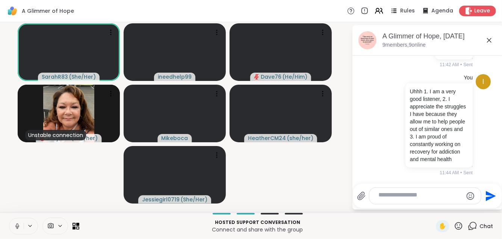
scroll to position [6245, 0]
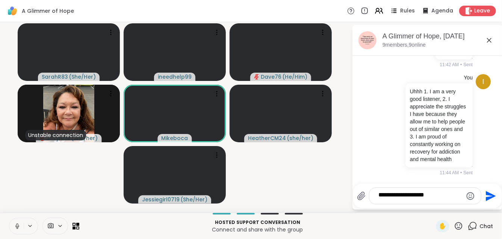
type textarea "**********"
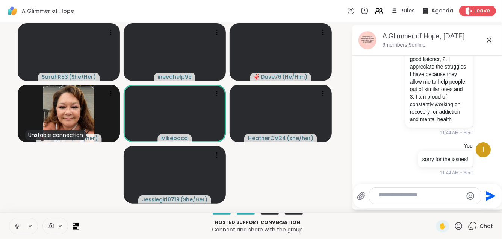
scroll to position [6304, 0]
click at [19, 219] on button at bounding box center [16, 226] width 14 height 16
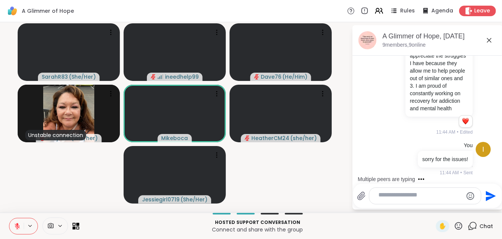
click at [425, 191] on textarea "Type your message" at bounding box center [419, 195] width 82 height 9
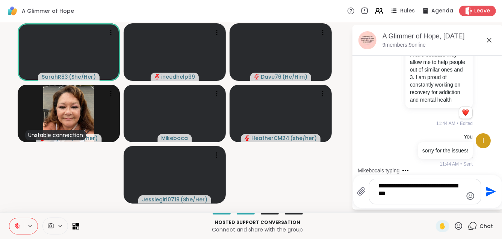
type textarea "**********"
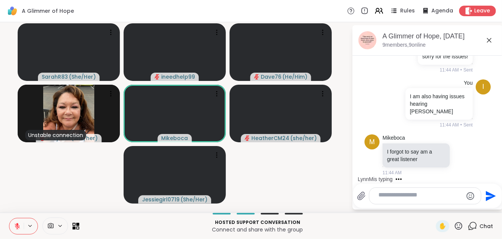
scroll to position [6549, 0]
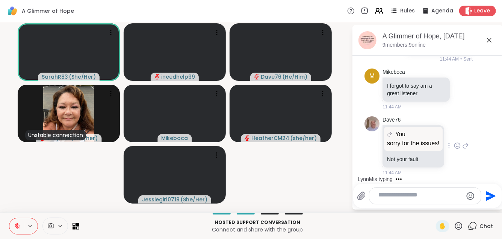
click at [464, 144] on div "Dave76 You sorry for the issues! sorry for the issues! Not your fault 11:44 AM" at bounding box center [426, 146] width 86 height 60
click at [455, 142] on icon at bounding box center [457, 146] width 7 height 8
click at [455, 130] on div "Select Reaction: Heart" at bounding box center [457, 133] width 7 height 7
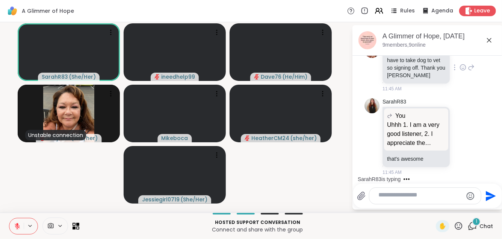
scroll to position [6755, 0]
click at [460, 133] on icon at bounding box center [463, 137] width 7 height 8
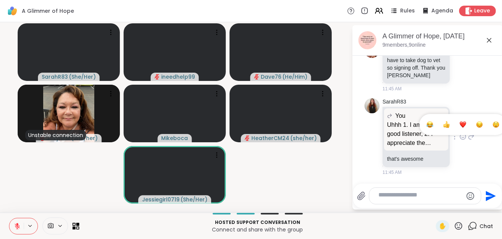
click at [460, 121] on div "Select Reaction: Heart" at bounding box center [463, 124] width 7 height 7
click at [457, 107] on div "SarahR83 You Uhhh 1. I am a very good listener, 2. I appreciate the struggles I…" at bounding box center [429, 137] width 92 height 78
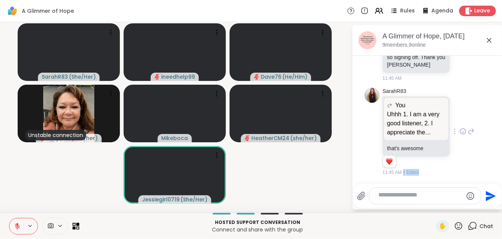
scroll to position [6769, 0]
click at [459, 56] on div "A Glimmer of Hope, Sep 10 9 members, 9 online" at bounding box center [427, 40] width 150 height 30
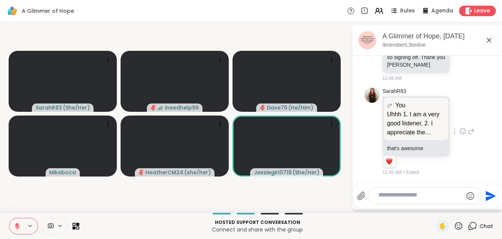
click at [79, 227] on div at bounding box center [44, 225] width 70 height 17
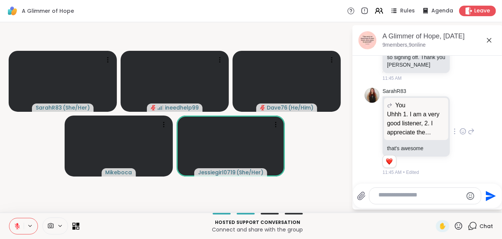
click at [80, 226] on icon at bounding box center [77, 227] width 3 height 3
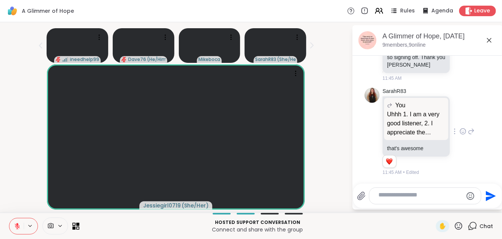
click at [80, 226] on icon at bounding box center [77, 227] width 3 height 3
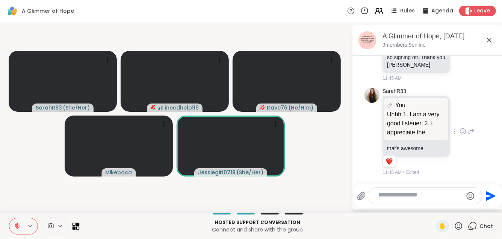
click at [80, 226] on icon at bounding box center [77, 227] width 3 height 3
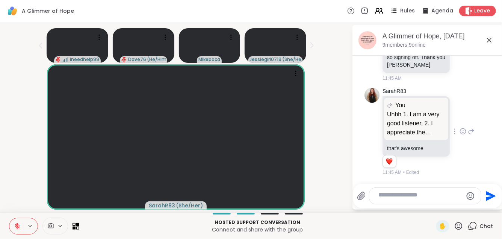
click at [416, 188] on div at bounding box center [425, 196] width 112 height 16
click at [413, 191] on textarea "Type your message" at bounding box center [419, 195] width 82 height 9
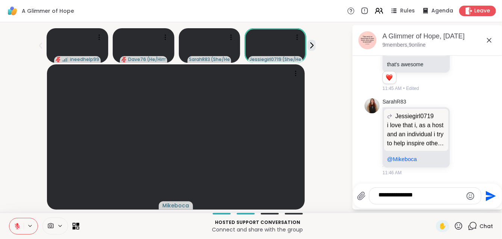
scroll to position [6874, 0]
type textarea "*"
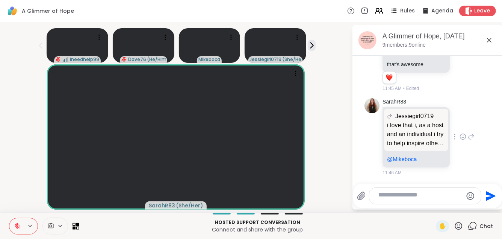
click at [423, 121] on p "i love that i, as a host and an individual i try to help inspire others, and pr…" at bounding box center [416, 134] width 58 height 27
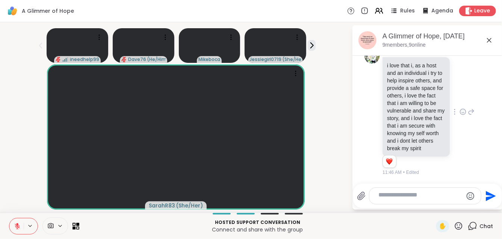
scroll to position [7065, 0]
click at [460, 108] on icon at bounding box center [463, 112] width 7 height 8
click at [460, 92] on button "Select Reaction: Heart" at bounding box center [462, 99] width 15 height 15
click at [361, 97] on li "Jessiegirl0719 i love that i, as a host and an individual i try to help inspire…" at bounding box center [428, 111] width 136 height 133
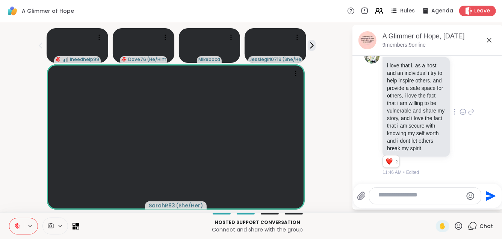
click at [334, 98] on div "SarahR83 ( She/Her )" at bounding box center [176, 136] width 343 height 145
click at [391, 191] on textarea "Type your message" at bounding box center [419, 195] width 82 height 9
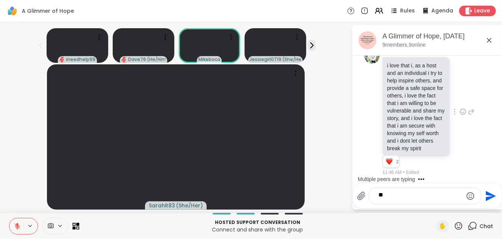
type textarea "*"
click at [324, 121] on div "SarahR83 ( She/Her )" at bounding box center [176, 136] width 343 height 145
click at [409, 191] on textarea "Type your message" at bounding box center [419, 195] width 82 height 9
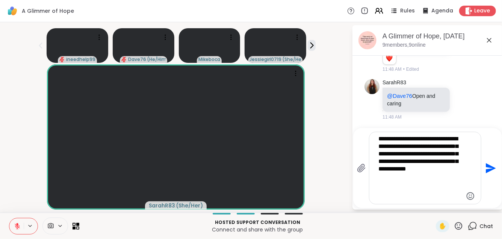
scroll to position [7973, 0]
type textarea "**********"
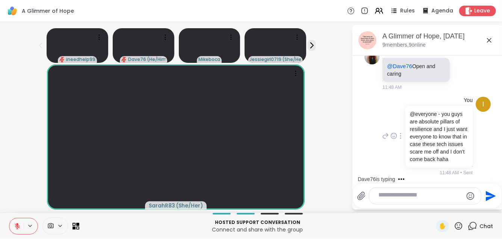
scroll to position [7699, 0]
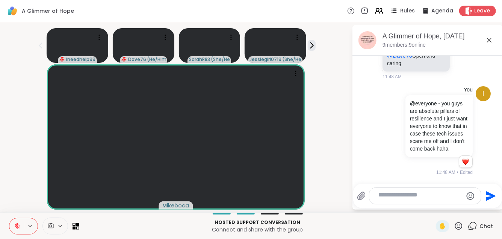
click at [428, 195] on div at bounding box center [425, 196] width 112 height 16
click at [426, 188] on div at bounding box center [425, 196] width 112 height 16
click at [429, 191] on textarea "Type your message" at bounding box center [419, 195] width 82 height 9
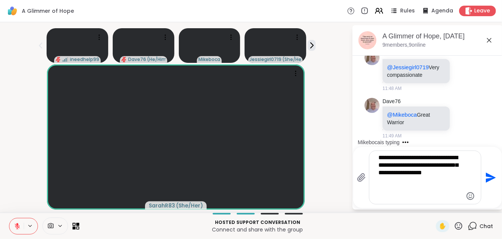
scroll to position [8309, 0]
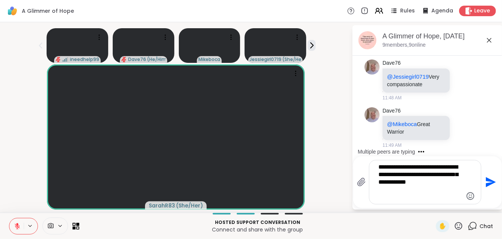
type textarea "**********"
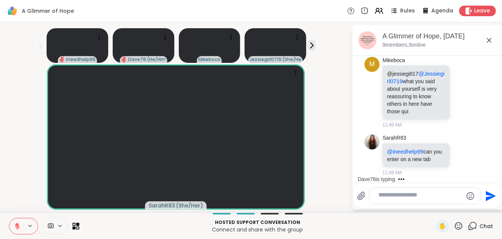
scroll to position [8572, 0]
click at [402, 191] on textarea "Type your message" at bounding box center [419, 195] width 82 height 9
type textarea "**********"
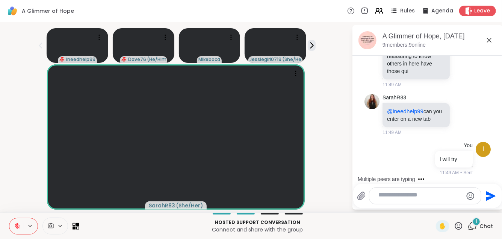
scroll to position [8681, 0]
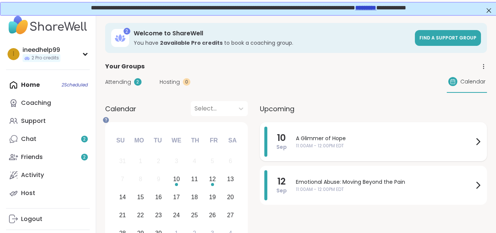
click at [372, 142] on span "A Glimmer of Hope" at bounding box center [385, 139] width 178 height 8
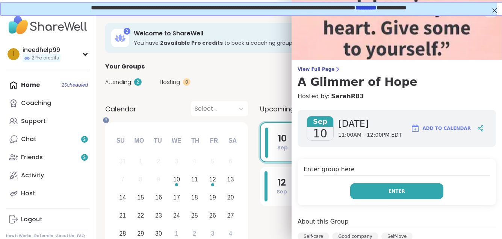
click at [373, 199] on button "Enter" at bounding box center [396, 191] width 93 height 16
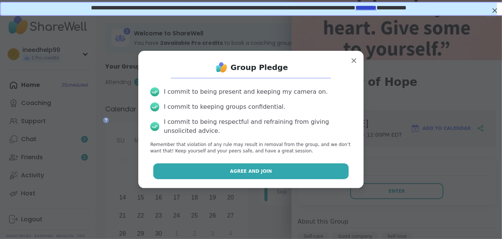
click at [301, 179] on button "Agree and Join" at bounding box center [251, 171] width 196 height 16
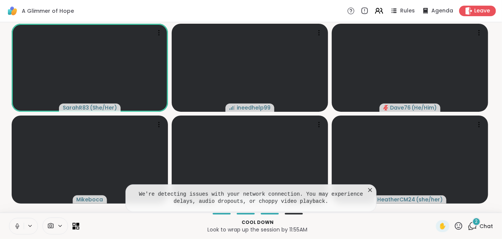
click at [370, 188] on icon at bounding box center [370, 190] width 4 height 4
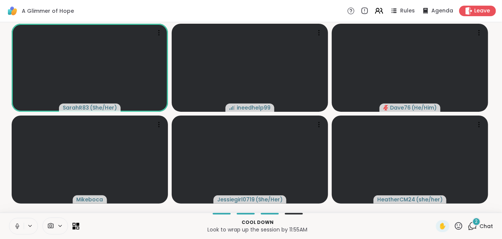
click at [481, 225] on span "Chat" at bounding box center [486, 226] width 14 height 8
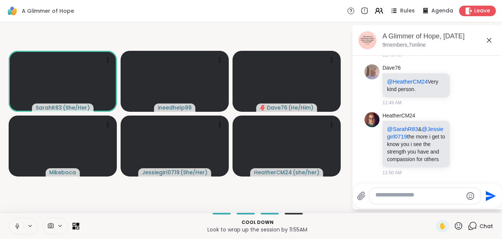
scroll to position [8821, 0]
click at [460, 140] on icon at bounding box center [463, 144] width 7 height 8
click at [460, 128] on div "Select Reaction: Heart" at bounding box center [463, 131] width 7 height 7
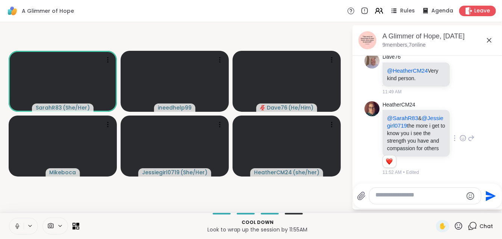
scroll to position [8835, 0]
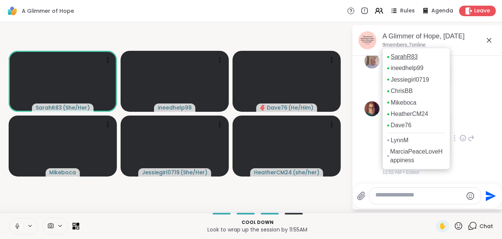
click at [418, 61] on link "SarahR83" at bounding box center [404, 57] width 27 height 8
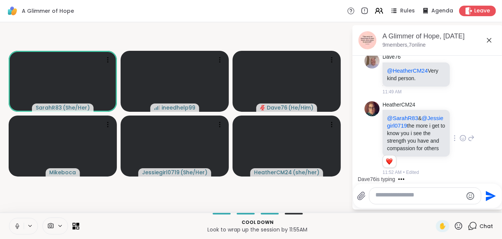
click at [24, 219] on button at bounding box center [16, 226] width 14 height 16
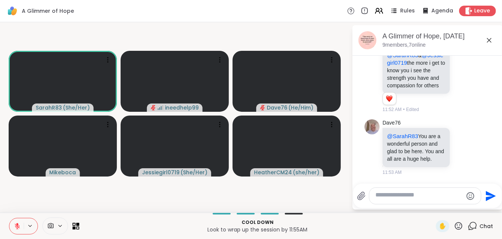
click at [395, 191] on textarea "Type your message" at bounding box center [419, 195] width 88 height 9
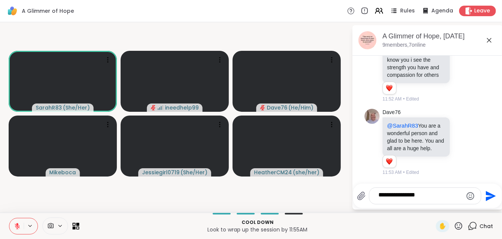
scroll to position [8956, 0]
type textarea "*"
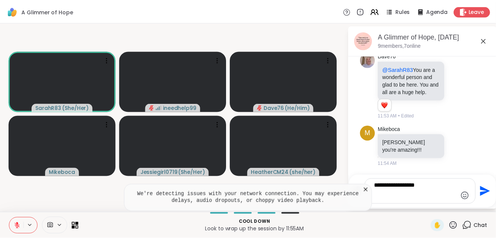
scroll to position [9057, 0]
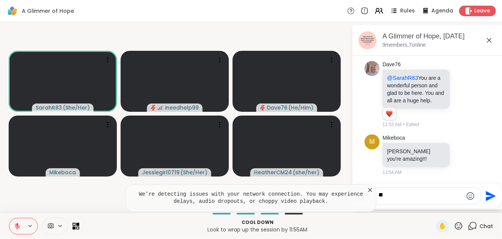
type textarea "*"
click at [474, 15] on span "Leave" at bounding box center [482, 11] width 17 height 8
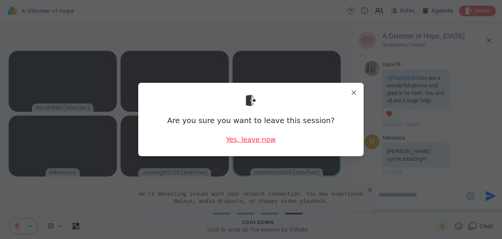
click at [263, 142] on div "Yes, leave now" at bounding box center [251, 139] width 50 height 9
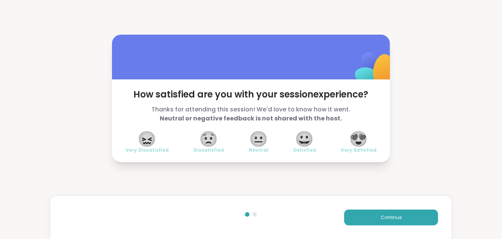
click at [295, 145] on span "😀" at bounding box center [304, 139] width 19 height 14
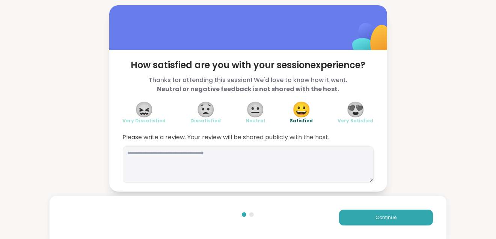
click at [346, 116] on span "😍" at bounding box center [355, 110] width 19 height 14
click at [338, 146] on textarea at bounding box center [248, 164] width 251 height 36
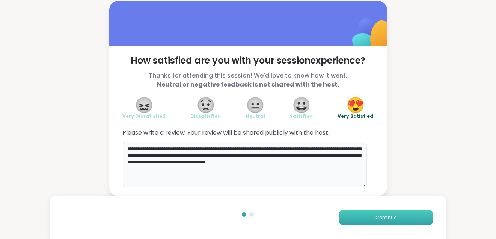
type textarea "**********"
click at [386, 218] on span "Continue" at bounding box center [386, 217] width 21 height 7
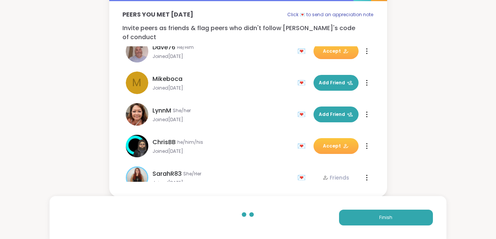
scroll to position [135, 0]
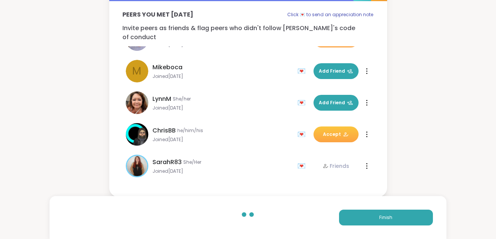
click at [363, 128] on div at bounding box center [367, 134] width 8 height 12
click at [217, 168] on span "Joined Sep 2025" at bounding box center [223, 171] width 141 height 6
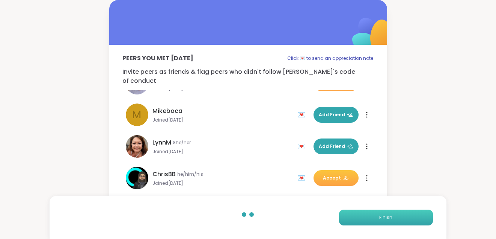
click at [414, 215] on button "Finish" at bounding box center [386, 217] width 94 height 16
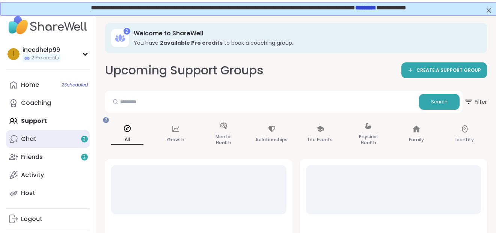
click at [79, 148] on link "Chat 3" at bounding box center [48, 139] width 84 height 18
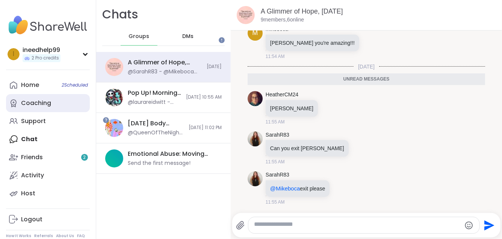
click at [51, 107] on div "Coaching" at bounding box center [36, 103] width 30 height 8
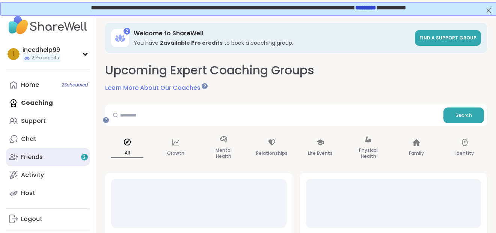
click at [59, 166] on link "Friends 2" at bounding box center [48, 157] width 84 height 18
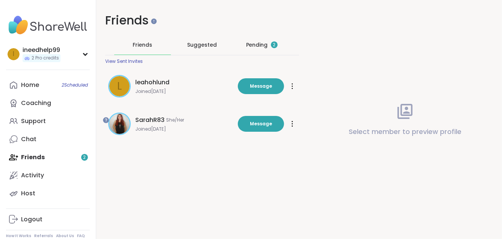
click at [268, 54] on div "Pending 2" at bounding box center [261, 45] width 57 height 20
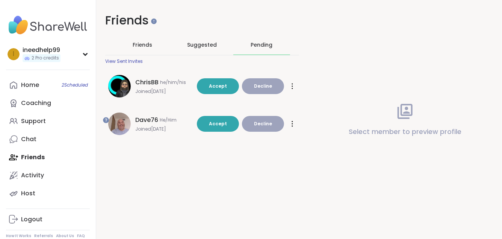
click at [284, 132] on button "Decline" at bounding box center [263, 124] width 42 height 16
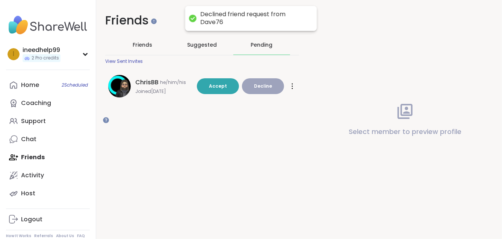
click at [272, 89] on span "Decline" at bounding box center [263, 86] width 18 height 7
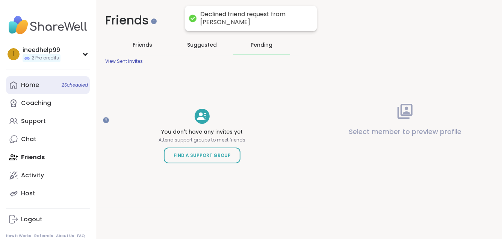
click at [86, 94] on link "Home 2 Scheduled" at bounding box center [48, 85] width 84 height 18
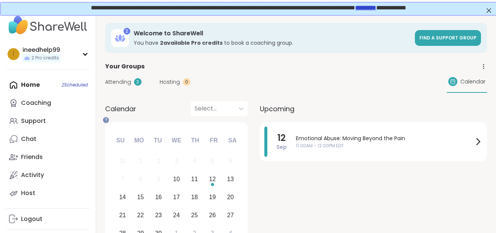
click at [131, 86] on span "Attending" at bounding box center [118, 82] width 26 height 8
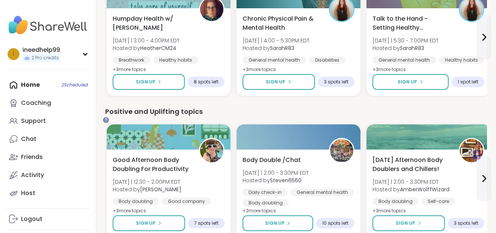
scroll to position [684, 24]
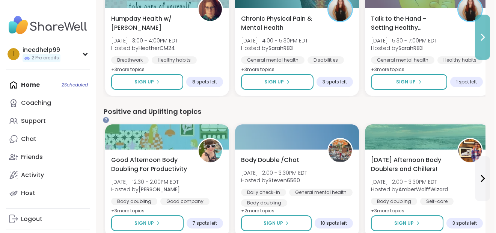
click at [484, 40] on icon at bounding box center [483, 37] width 3 height 6
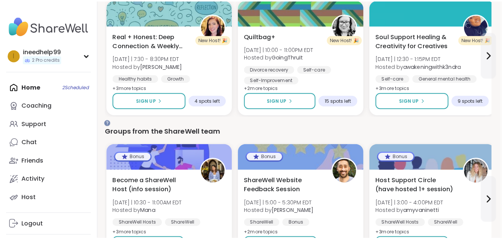
scroll to position [951, 24]
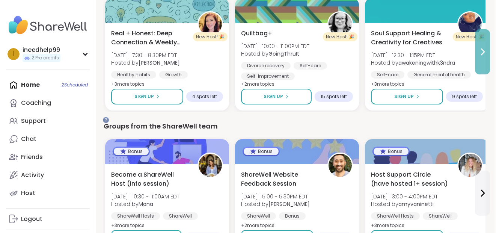
click at [484, 56] on icon at bounding box center [482, 51] width 9 height 9
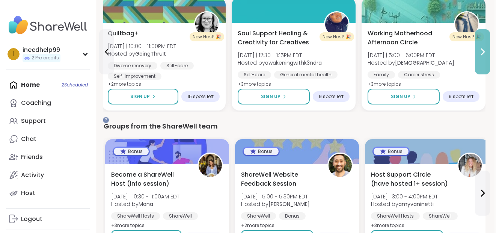
click at [484, 56] on icon at bounding box center [482, 51] width 9 height 9
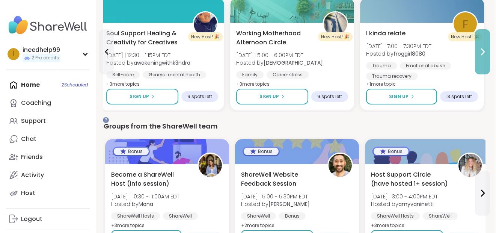
click at [484, 56] on icon at bounding box center [482, 51] width 9 height 9
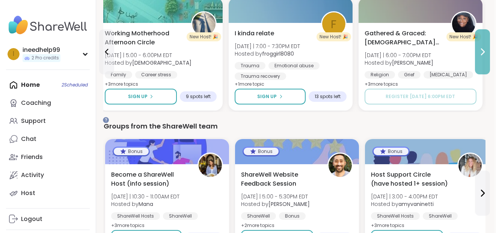
click at [484, 56] on icon at bounding box center [482, 51] width 9 height 9
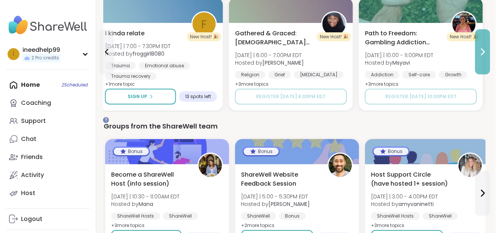
click at [484, 56] on icon at bounding box center [482, 51] width 9 height 9
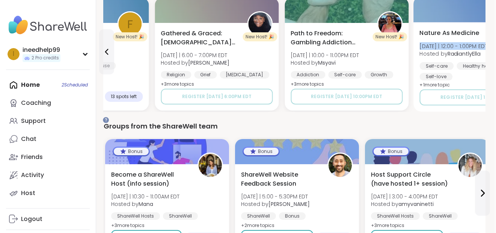
click at [484, 50] on span "[DATE] | 12:00 - 1:00PM EDT" at bounding box center [454, 46] width 68 height 8
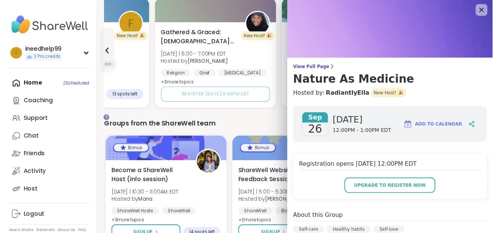
scroll to position [2, 0]
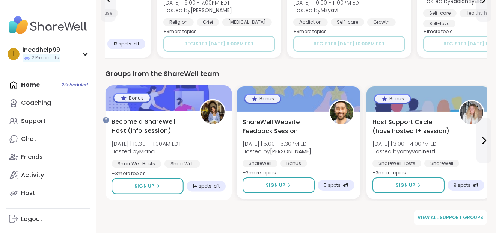
scroll to position [1075, 24]
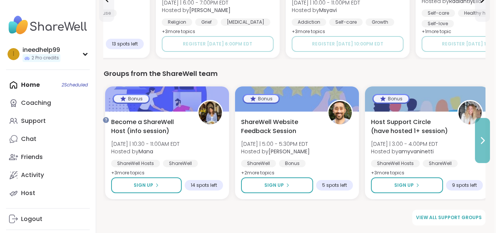
click at [485, 142] on button at bounding box center [482, 140] width 15 height 45
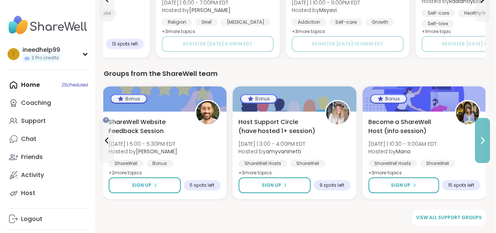
click at [485, 142] on button at bounding box center [482, 140] width 15 height 45
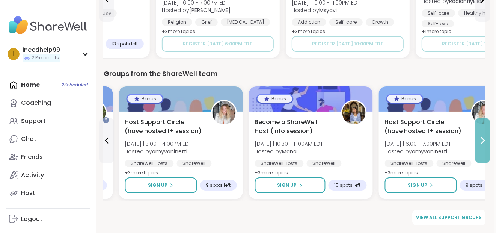
click at [485, 142] on button at bounding box center [482, 140] width 15 height 45
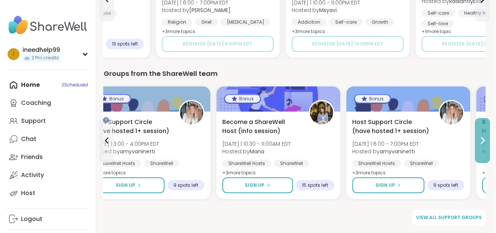
click at [485, 142] on button at bounding box center [482, 140] width 15 height 45
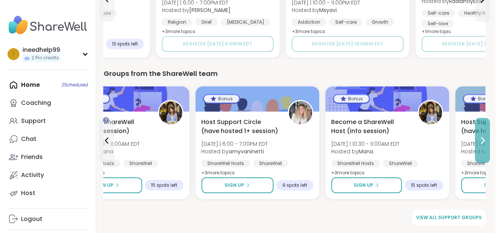
click at [485, 142] on button at bounding box center [482, 140] width 15 height 45
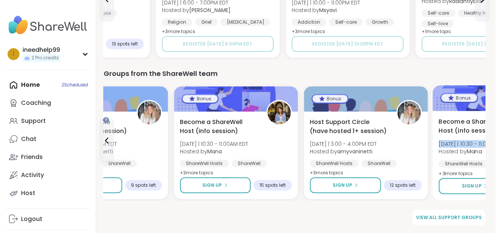
click at [485, 142] on div "Become a ShareWell Host (info session) Tue 10/7 | 10:30 - 11:00AM EDT Hosted by…" at bounding box center [496, 147] width 114 height 61
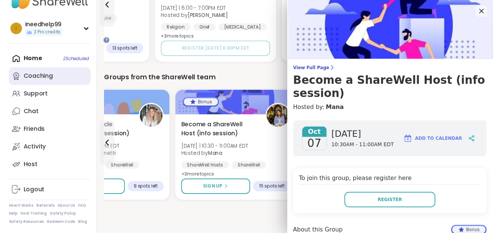
scroll to position [0, 0]
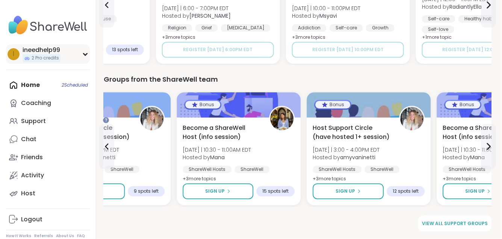
click at [90, 59] on div "i ineedhelp99 2 Pro credits" at bounding box center [48, 53] width 84 height 19
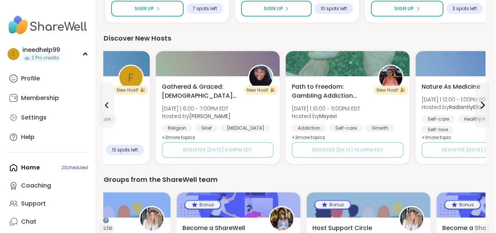
scroll to position [896, 24]
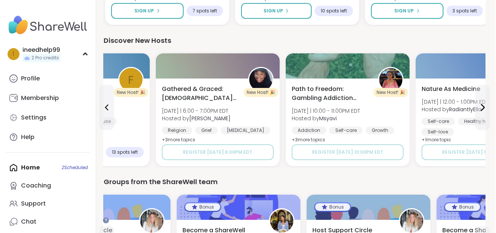
click at [188, 46] on div "Discover New Hosts" at bounding box center [295, 40] width 382 height 11
click at [209, 46] on div "Discover New Hosts" at bounding box center [295, 40] width 382 height 11
click at [87, 55] on icon at bounding box center [84, 54] width 3 height 2
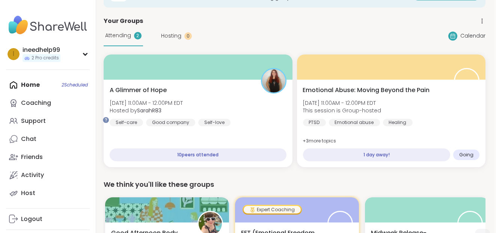
scroll to position [0, 24]
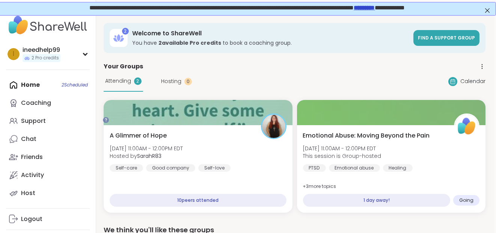
click at [275, 92] on div "Attending 2 Hosting 0 Calendar" at bounding box center [295, 81] width 382 height 21
click at [480, 70] on icon at bounding box center [482, 66] width 7 height 7
click at [396, 85] on div "Attending 2 Hosting 0 Calendar" at bounding box center [295, 81] width 382 height 21
click at [479, 70] on icon at bounding box center [482, 66] width 7 height 7
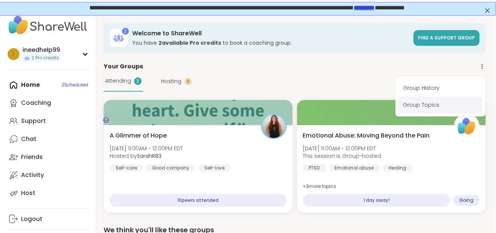
click at [452, 113] on link "Group Topics" at bounding box center [441, 105] width 84 height 17
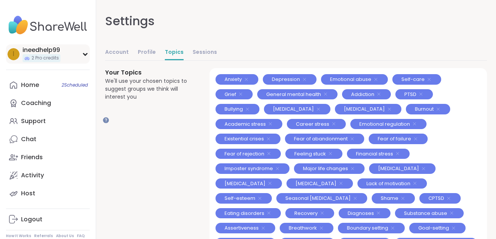
click at [90, 59] on div "i ineedhelp99 2 Pro credits" at bounding box center [48, 53] width 84 height 19
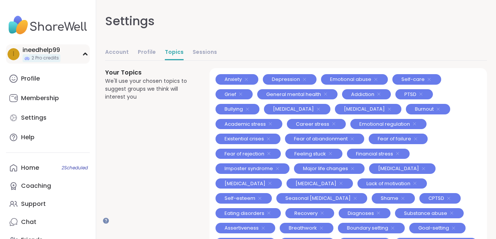
click at [90, 54] on div "i ineedhelp99 2 Pro credits" at bounding box center [48, 53] width 84 height 19
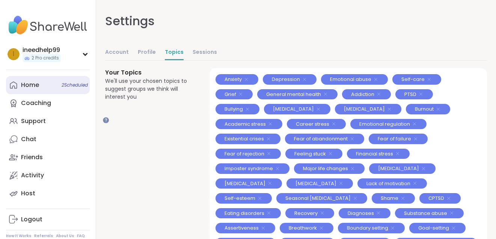
click at [62, 94] on link "Home 2 Scheduled" at bounding box center [48, 85] width 84 height 18
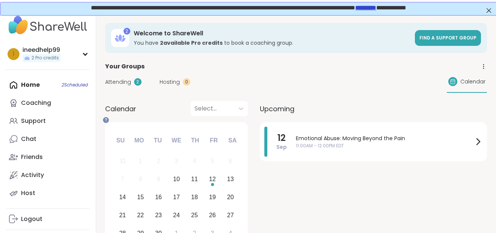
click at [131, 86] on span "Attending" at bounding box center [118, 82] width 26 height 8
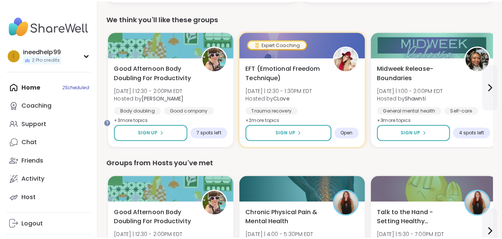
scroll to position [212, 24]
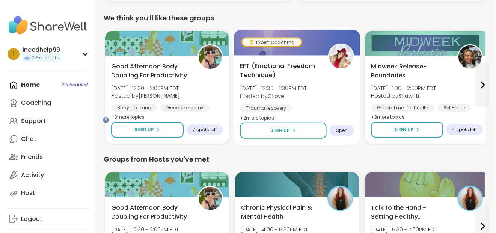
click at [307, 92] on span "Wed 9/10 | 12:30 - 1:30PM EDT" at bounding box center [273, 89] width 67 height 8
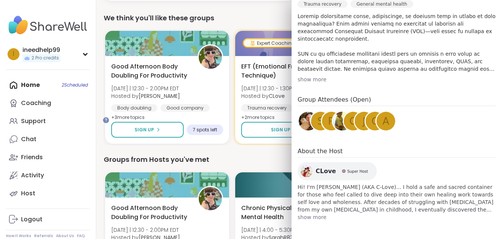
scroll to position [291, 0]
click at [308, 83] on div "show more" at bounding box center [397, 80] width 198 height 8
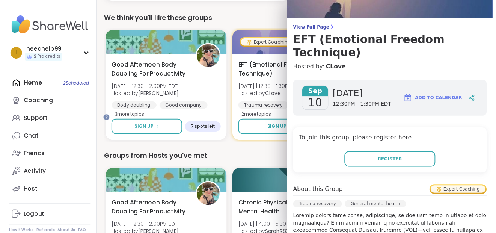
scroll to position [30, 0]
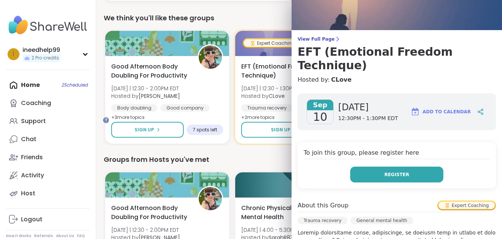
click at [390, 182] on button "Register" at bounding box center [396, 174] width 93 height 16
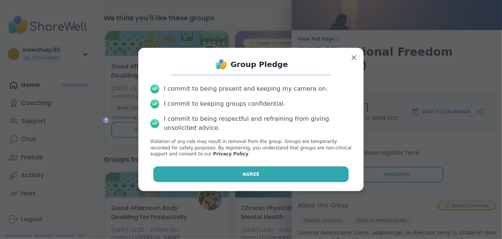
click at [327, 182] on button "Agree" at bounding box center [251, 174] width 196 height 16
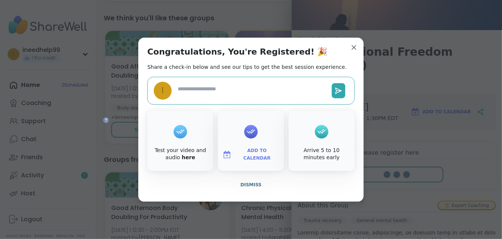
type textarea "*"
click at [256, 188] on span "Dismiss" at bounding box center [250, 184] width 21 height 7
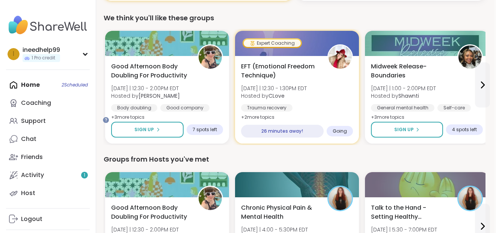
click at [234, 52] on div "We think you'll like these groups Good Afternoon Body Doubling For Productivity…" at bounding box center [295, 79] width 382 height 132
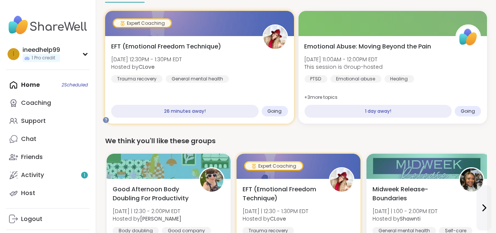
scroll to position [0, 0]
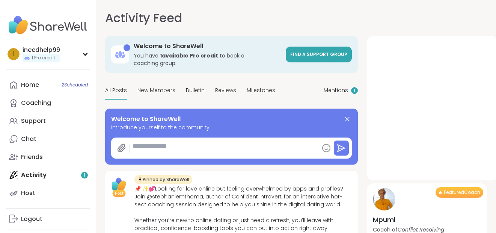
type textarea "*"
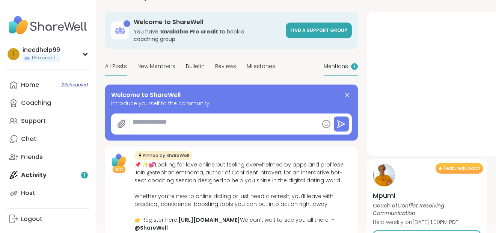
click at [348, 70] on span "Mentions" at bounding box center [336, 66] width 24 height 8
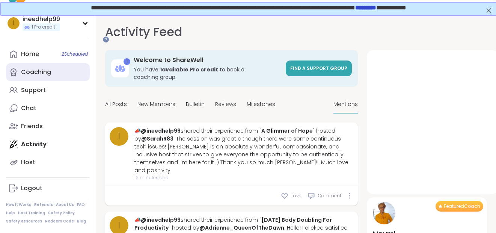
scroll to position [84, 0]
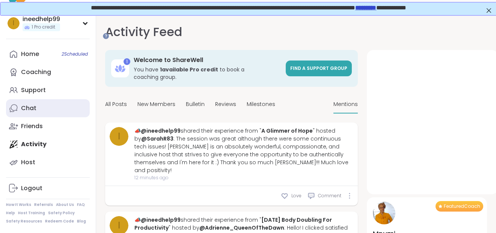
click at [90, 99] on link "Chat" at bounding box center [48, 108] width 84 height 18
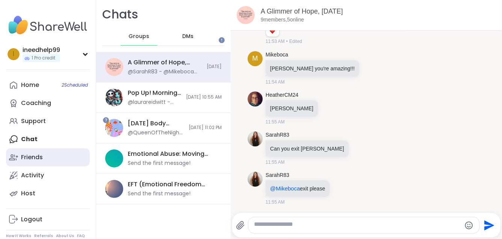
click at [60, 166] on link "Friends" at bounding box center [48, 157] width 84 height 18
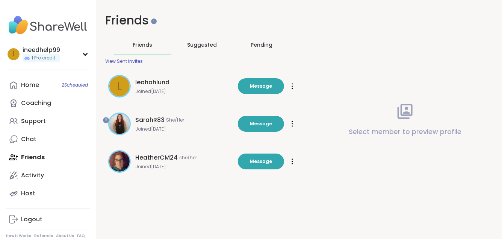
click at [143, 64] on div "View Sent Invites" at bounding box center [124, 61] width 38 height 6
click at [210, 47] on span "Suggested" at bounding box center [203, 45] width 30 height 8
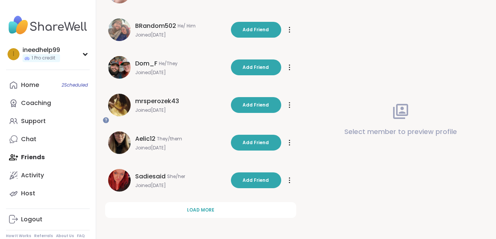
scroll to position [299, 0]
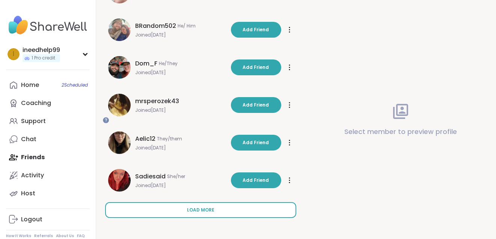
click at [201, 204] on button "Load more" at bounding box center [200, 210] width 191 height 16
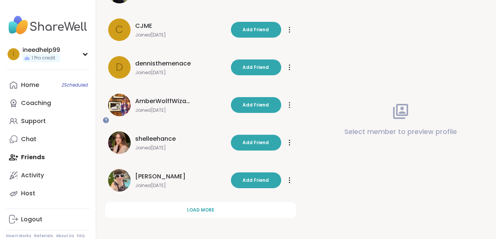
scroll to position [713, 0]
click at [86, 93] on link "Home 2 Scheduled" at bounding box center [48, 85] width 84 height 18
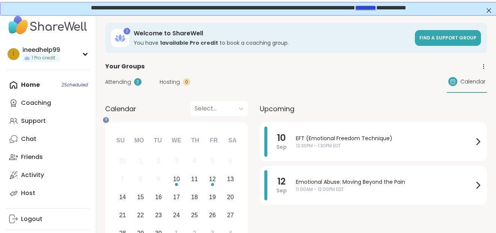
click at [131, 86] on span "Attending" at bounding box center [118, 82] width 26 height 8
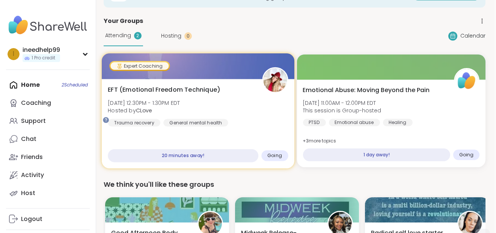
click at [230, 162] on div "20 minutes away!" at bounding box center [183, 155] width 150 height 13
click at [275, 159] on span "Going" at bounding box center [275, 156] width 15 height 6
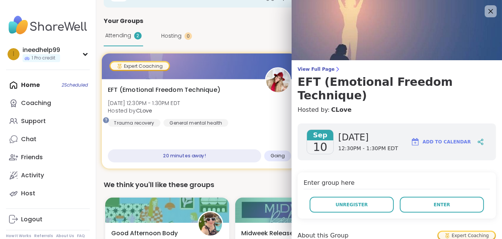
click at [271, 159] on span "Going" at bounding box center [278, 156] width 15 height 6
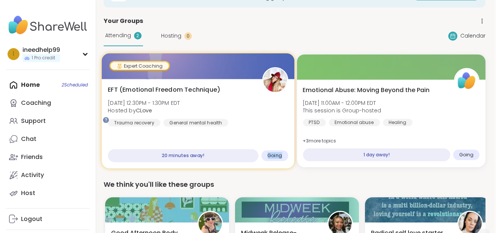
click at [271, 159] on span "Going" at bounding box center [275, 156] width 15 height 6
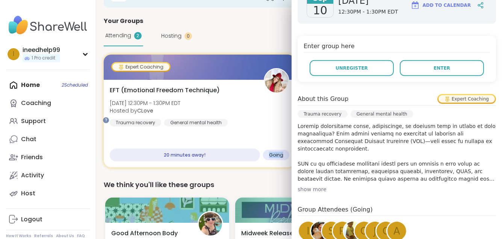
scroll to position [137, 0]
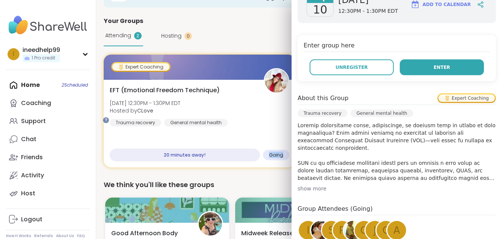
click at [434, 71] on span "Enter" at bounding box center [442, 67] width 17 height 7
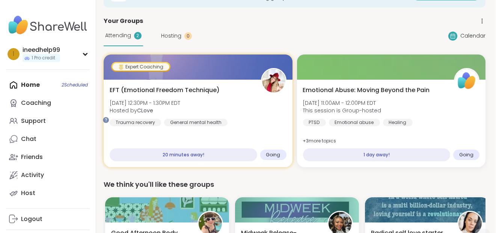
click at [142, 46] on div "Attending 2" at bounding box center [123, 36] width 39 height 21
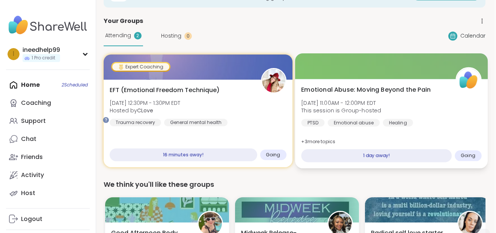
click at [455, 161] on div "Going" at bounding box center [468, 155] width 27 height 11
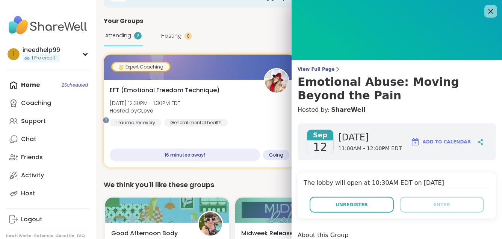
click at [486, 11] on icon at bounding box center [490, 10] width 9 height 9
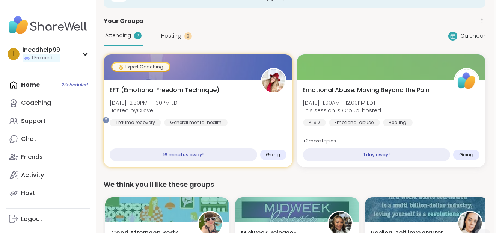
click at [364, 26] on div "Your Groups" at bounding box center [295, 21] width 382 height 9
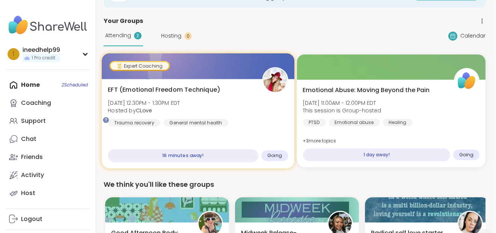
click at [225, 79] on div at bounding box center [198, 66] width 193 height 26
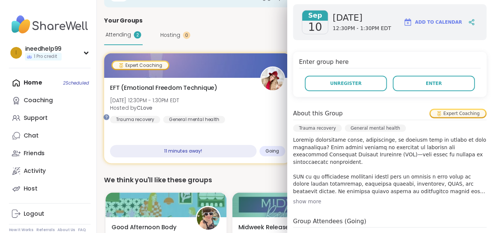
scroll to position [120, 0]
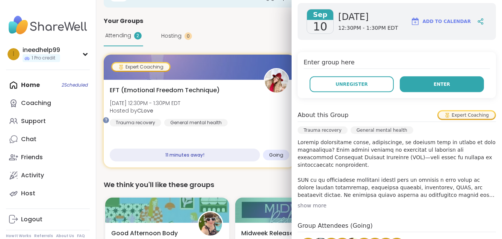
click at [438, 88] on span "Enter" at bounding box center [442, 84] width 17 height 7
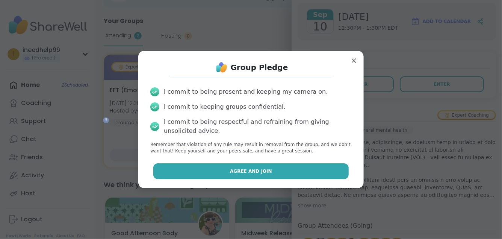
click at [285, 179] on button "Agree and Join" at bounding box center [251, 171] width 196 height 16
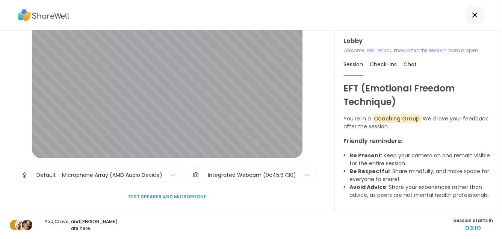
scroll to position [53, 0]
click at [194, 193] on span "Test speaker and microphone" at bounding box center [167, 196] width 78 height 7
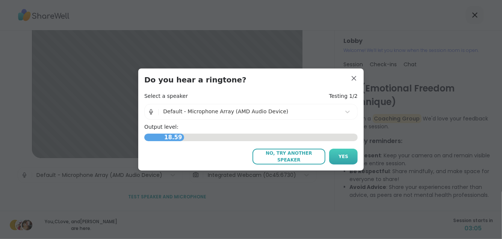
click at [349, 160] on button "Yes" at bounding box center [343, 156] width 29 height 16
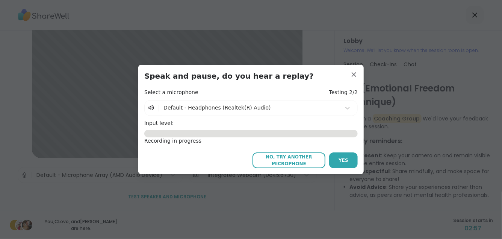
click at [299, 161] on span "No, try another microphone" at bounding box center [288, 160] width 65 height 14
click at [299, 160] on span "No, try another microphone" at bounding box center [288, 160] width 65 height 14
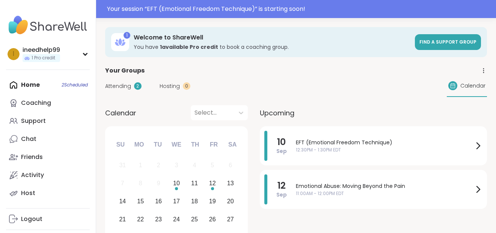
click at [131, 90] on span "Attending" at bounding box center [118, 86] width 26 height 8
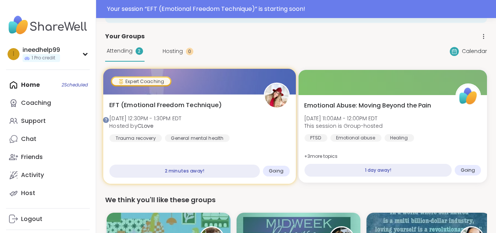
click at [189, 178] on div "2 minutes away!" at bounding box center [184, 171] width 150 height 13
click at [205, 110] on span "EFT (Emotional Freedom Technique)" at bounding box center [165, 105] width 112 height 9
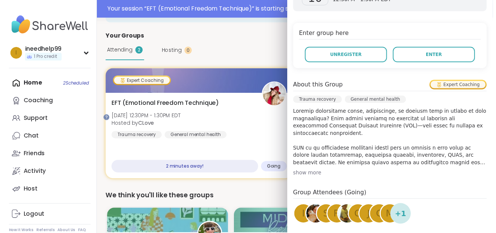
scroll to position [148, 0]
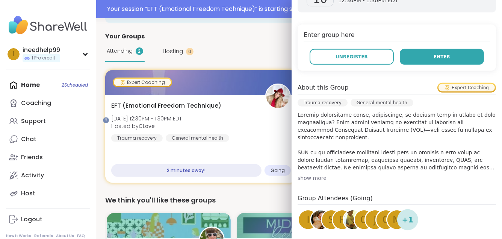
click at [413, 65] on button "Enter" at bounding box center [442, 57] width 84 height 16
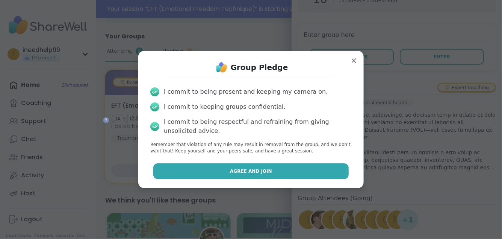
click at [274, 179] on button "Agree and Join" at bounding box center [251, 171] width 196 height 16
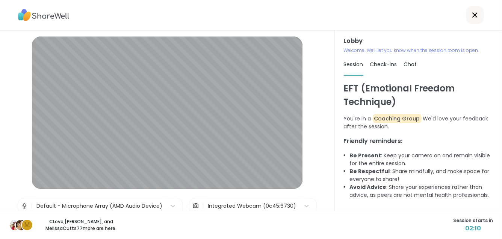
click at [396, 68] on span "Check-ins" at bounding box center [383, 65] width 27 height 8
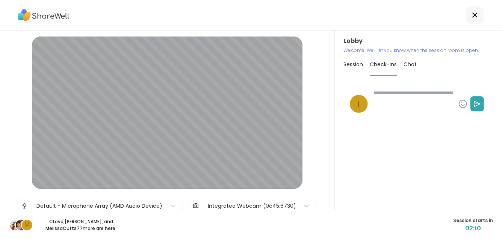
scroll to position [27, 0]
click at [396, 91] on textarea at bounding box center [413, 103] width 85 height 35
type textarea "*"
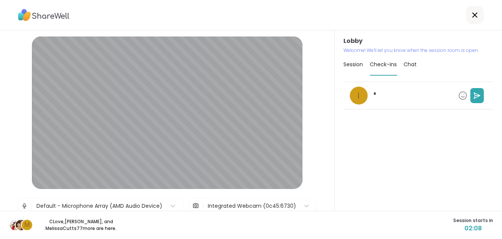
type textarea "*"
type textarea "***"
type textarea "*"
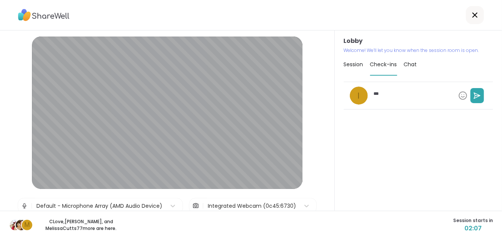
type textarea "****"
type textarea "*"
type textarea "*****"
type textarea "*"
type textarea "******"
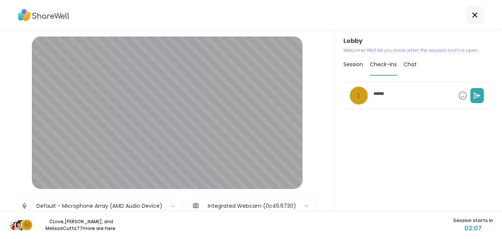
type textarea "*"
type textarea "******"
type textarea "*"
type textarea "********"
type textarea "*"
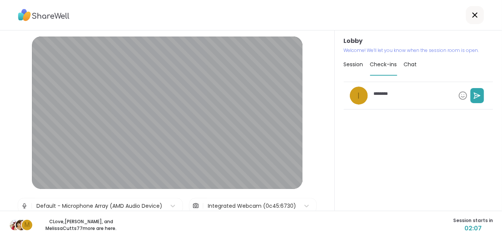
type textarea "*********"
type textarea "*"
type textarea "**********"
type textarea "*"
type textarea "**********"
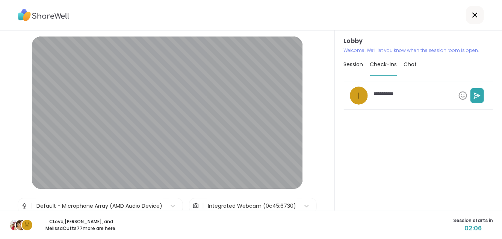
type textarea "*"
type textarea "**********"
type textarea "*"
type textarea "**********"
type textarea "*"
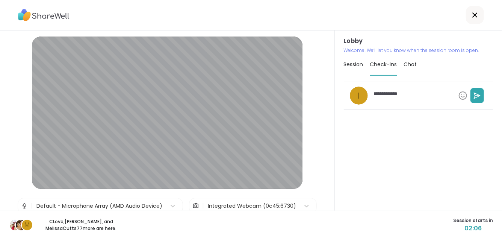
type textarea "**********"
type textarea "*"
type textarea "**********"
type textarea "*"
type textarea "**********"
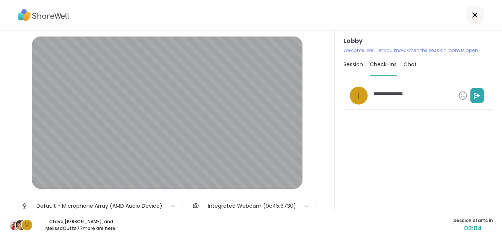
type textarea "*"
type textarea "**********"
type textarea "*"
type textarea "**********"
type textarea "*"
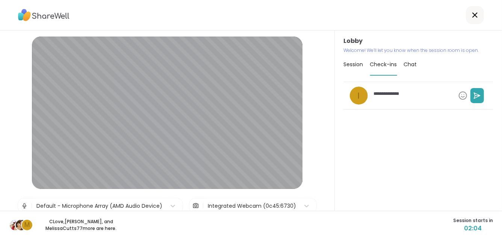
type textarea "**********"
type textarea "*"
type textarea "**********"
type textarea "*"
type textarea "**********"
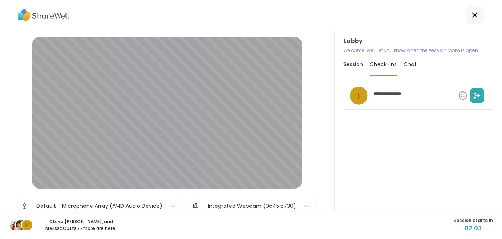
type textarea "*"
type textarea "**********"
type textarea "*"
type textarea "**********"
type textarea "*"
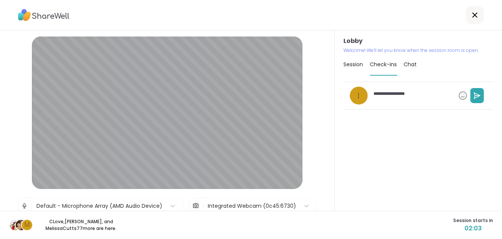
type textarea "**********"
type textarea "*"
type textarea "**********"
type textarea "*"
type textarea "**********"
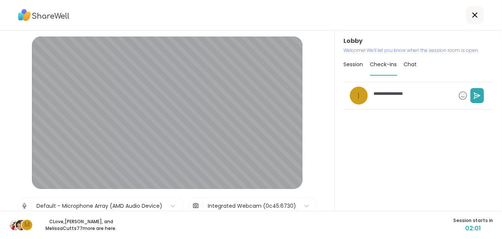
type textarea "*"
type textarea "**********"
type textarea "*"
type textarea "**********"
type textarea "*"
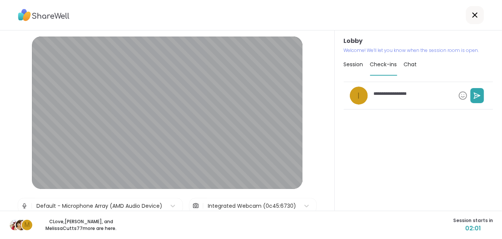
type textarea "**********"
type textarea "*"
type textarea "**********"
type textarea "*"
type textarea "**********"
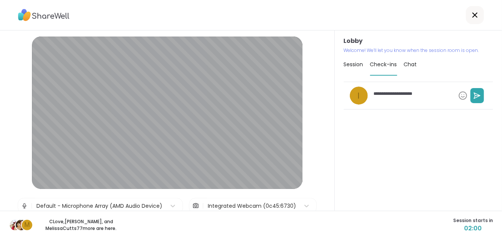
type textarea "*"
type textarea "**********"
type textarea "*"
type textarea "**********"
type textarea "*"
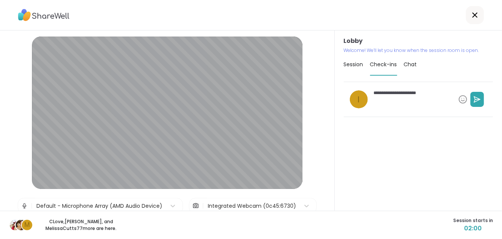
type textarea "**********"
type textarea "*"
type textarea "**********"
type textarea "*"
type textarea "**********"
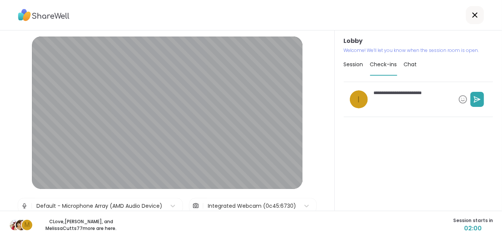
type textarea "*"
type textarea "**********"
type textarea "*"
type textarea "**********"
type textarea "*"
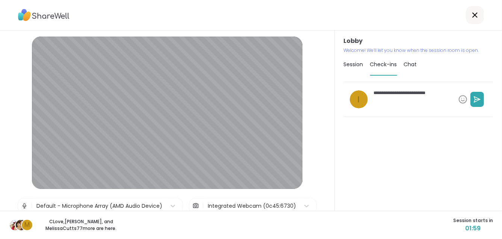
type textarea "**********"
type textarea "*"
type textarea "**********"
type textarea "*"
type textarea "**********"
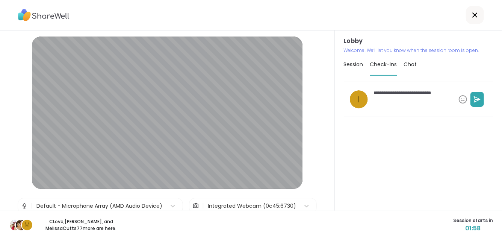
type textarea "*"
type textarea "**********"
type textarea "*"
type textarea "**********"
type textarea "*"
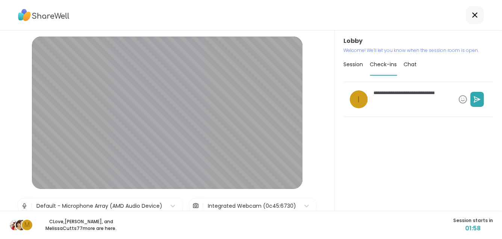
type textarea "**********"
type textarea "*"
type textarea "**********"
type textarea "*"
type textarea "**********"
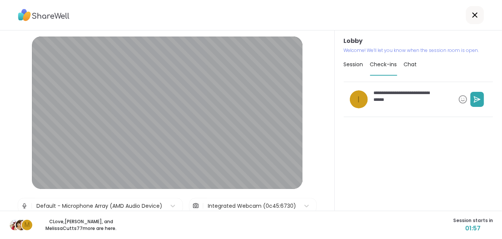
type textarea "*"
type textarea "**********"
type textarea "*"
type textarea "**********"
type textarea "*"
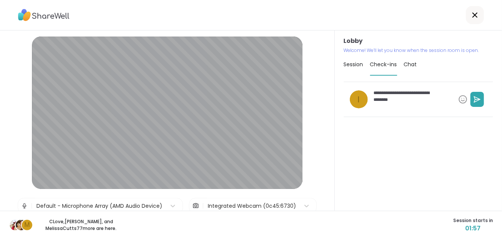
type textarea "**********"
type textarea "*"
type textarea "**********"
type textarea "*"
type textarea "**********"
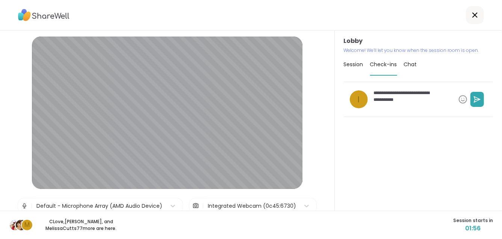
type textarea "*"
type textarea "**********"
type textarea "*"
type textarea "**********"
type textarea "*"
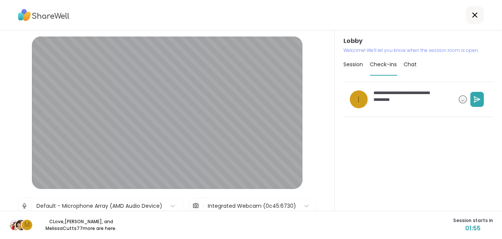
type textarea "**********"
type textarea "*"
type textarea "**********"
type textarea "*"
type textarea "**********"
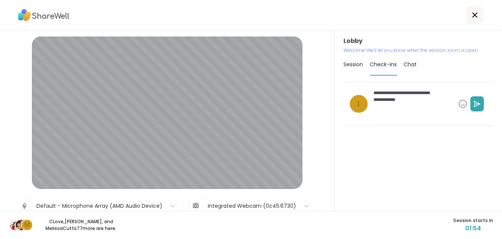
type textarea "*"
type textarea "**********"
type textarea "*"
type textarea "**********"
type textarea "*"
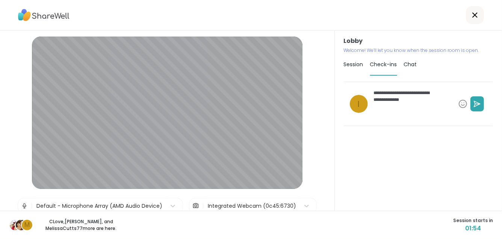
type textarea "**********"
type textarea "*"
type textarea "**********"
type textarea "*"
type textarea "**********"
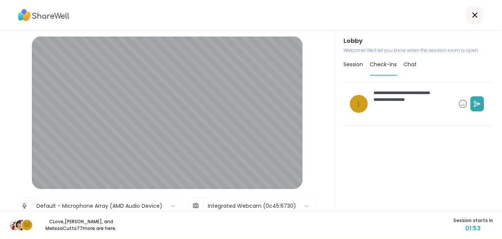
type textarea "*"
type textarea "**********"
type textarea "*"
type textarea "**********"
type textarea "*"
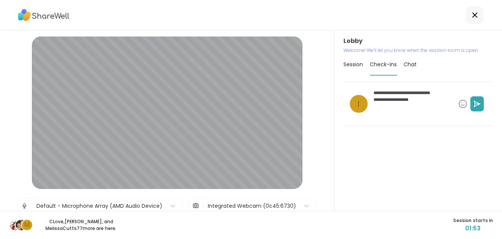
type textarea "**********"
type textarea "*"
type textarea "**********"
type textarea "*"
type textarea "**********"
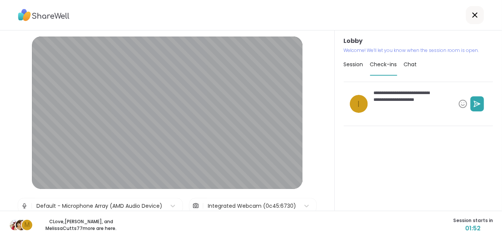
type textarea "*"
type textarea "**********"
type textarea "*"
type textarea "**********"
type textarea "*"
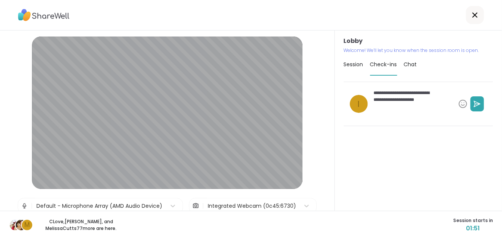
type textarea "**********"
type textarea "*"
type textarea "**********"
type textarea "*"
type textarea "**********"
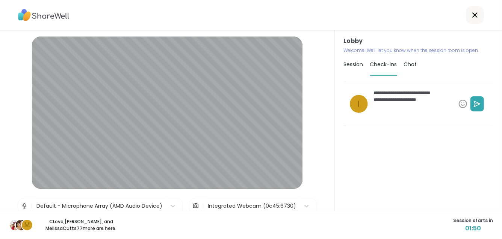
type textarea "*"
type textarea "**********"
type textarea "*"
type textarea "**********"
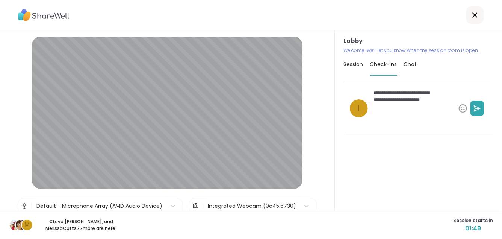
type textarea "*"
type textarea "**********"
type textarea "*"
type textarea "**********"
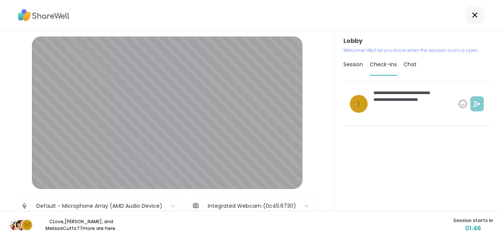
click at [470, 100] on button at bounding box center [477, 103] width 14 height 15
type textarea "*"
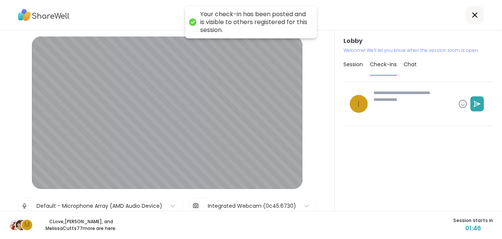
type textarea "*"
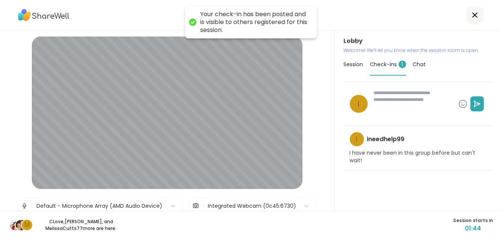
click at [426, 61] on span "Chat" at bounding box center [419, 65] width 13 height 8
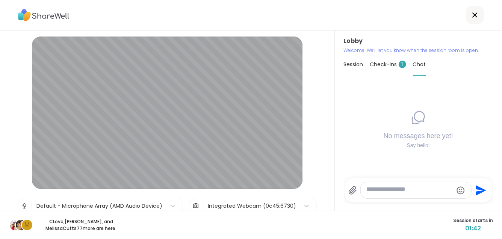
click at [386, 185] on textarea "Type your message" at bounding box center [410, 189] width 86 height 9
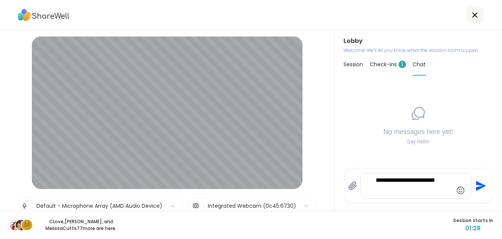
type textarea "**********"
type textarea "*"
type textarea "**********"
type textarea "*"
type textarea "**********"
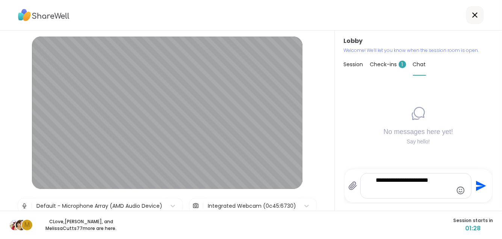
type textarea "*"
type textarea "**********"
type textarea "*"
type textarea "**********"
type textarea "*"
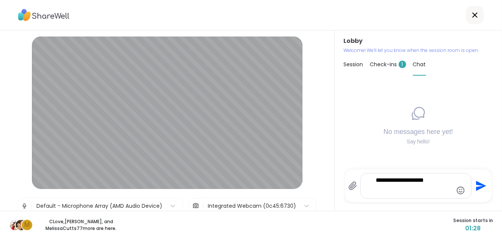
type textarea "**********"
type textarea "*"
type textarea "**********"
type textarea "*"
type textarea "**********"
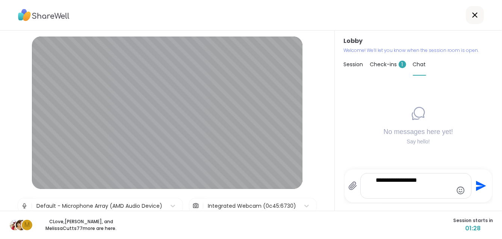
type textarea "*"
type textarea "**********"
type textarea "*"
type textarea "**********"
type textarea "*"
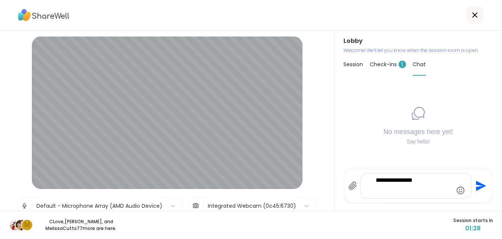
type textarea "**********"
type textarea "*"
type textarea "**********"
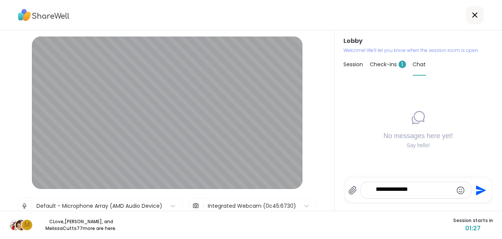
type textarea "*"
type textarea "**********"
type textarea "*"
type textarea "**********"
type textarea "*"
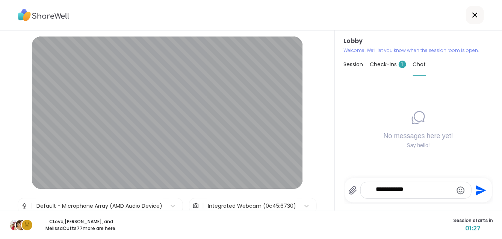
type textarea "**********"
type textarea "*"
type textarea "**********"
type textarea "*"
type textarea "*********"
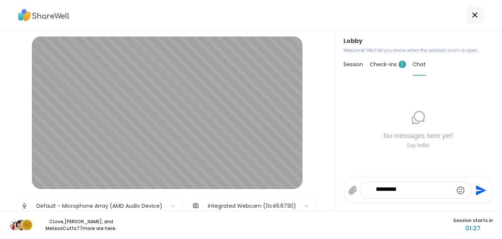
type textarea "*"
type textarea "********"
type textarea "*"
type textarea "*******"
type textarea "*"
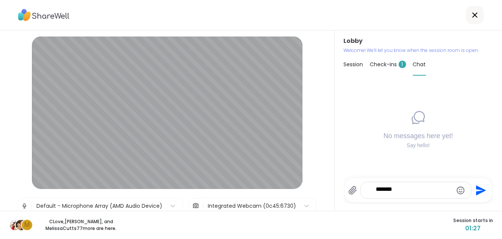
type textarea "******"
type textarea "*"
type textarea "*****"
type textarea "*"
type textarea "****"
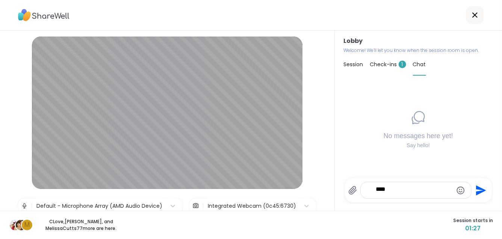
type textarea "*"
type textarea "**"
type textarea "*"
type textarea "**"
click at [406, 62] on span "1" at bounding box center [403, 65] width 8 height 8
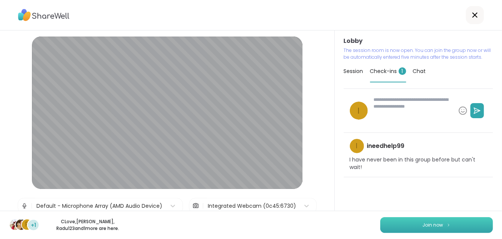
click at [431, 221] on span "Join now" at bounding box center [433, 224] width 21 height 7
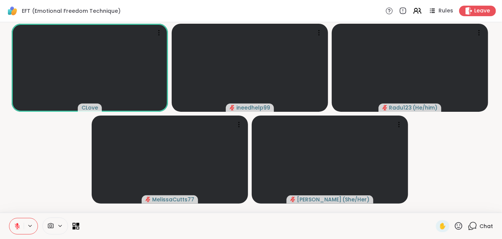
click at [468, 222] on icon at bounding box center [472, 225] width 9 height 9
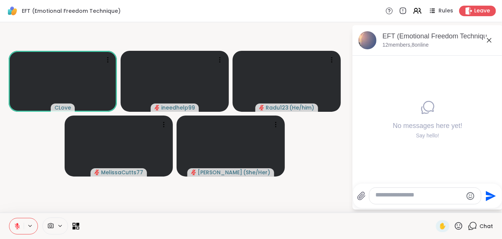
click at [439, 191] on textarea "Type your message" at bounding box center [419, 195] width 88 height 9
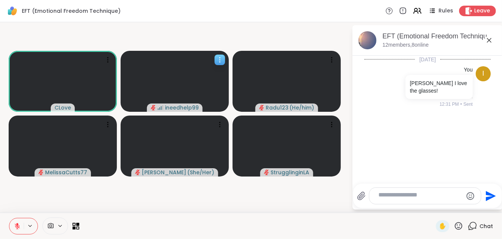
click at [216, 64] on div at bounding box center [220, 59] width 11 height 11
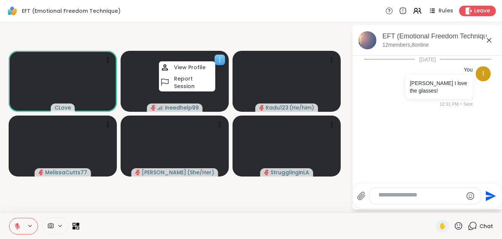
click at [226, 89] on video at bounding box center [175, 81] width 108 height 61
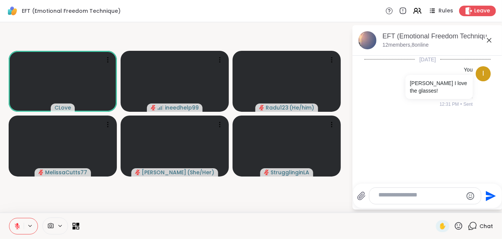
click at [67, 219] on div at bounding box center [55, 225] width 26 height 17
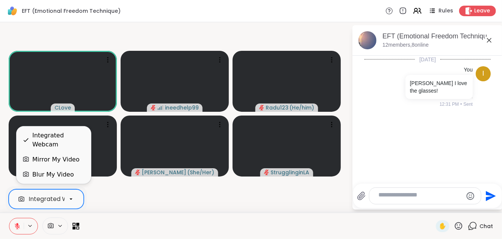
scroll to position [0, 29]
click at [74, 196] on icon at bounding box center [71, 198] width 7 height 7
click at [76, 156] on div "Mirror My Video" at bounding box center [55, 159] width 47 height 9
click at [74, 195] on icon at bounding box center [71, 198] width 7 height 7
click at [60, 155] on div "Mirror My Video" at bounding box center [55, 159] width 47 height 9
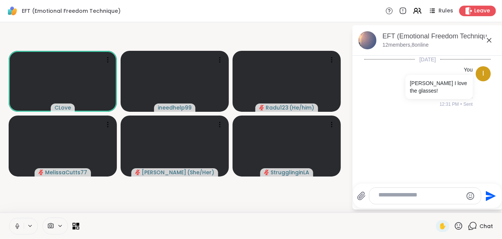
click at [401, 191] on textarea "Type your message" at bounding box center [419, 195] width 82 height 9
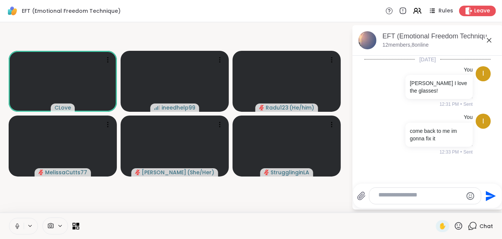
scroll to position [34, 0]
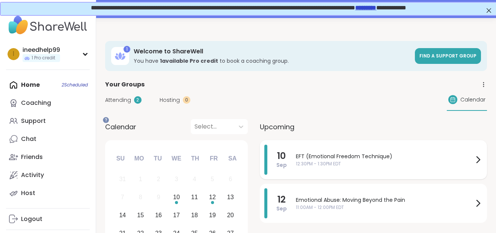
click at [393, 160] on span "EFT (Emotional Freedom Technique)" at bounding box center [385, 157] width 178 height 8
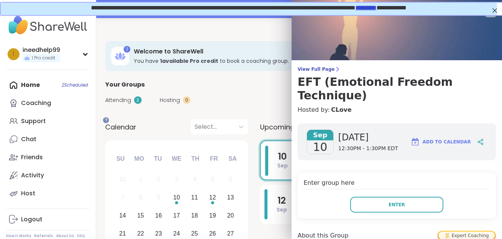
click at [371, 218] on div "Enter group here Enter" at bounding box center [397, 195] width 198 height 46
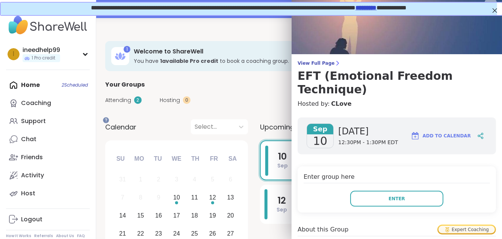
scroll to position [7, 0]
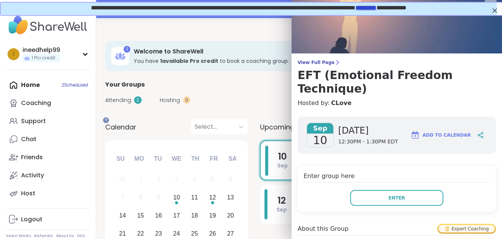
click at [371, 206] on button "Enter" at bounding box center [396, 198] width 93 height 16
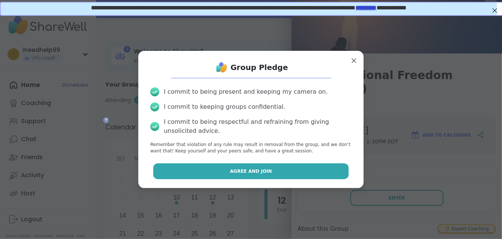
click at [299, 179] on button "Agree and Join" at bounding box center [251, 171] width 196 height 16
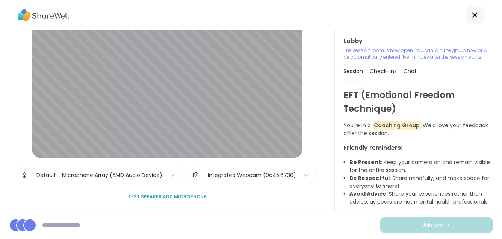
scroll to position [49, 0]
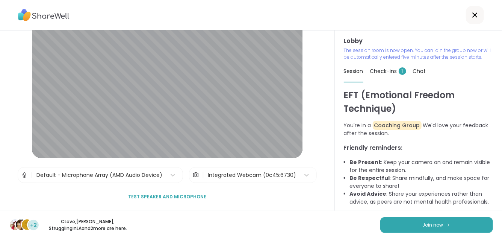
click at [386, 233] on div "S +2 CLove , [PERSON_NAME] , StrugglinginLA and 2 more are here. Join now" at bounding box center [251, 224] width 502 height 28
click at [388, 223] on button "Join now" at bounding box center [436, 225] width 113 height 16
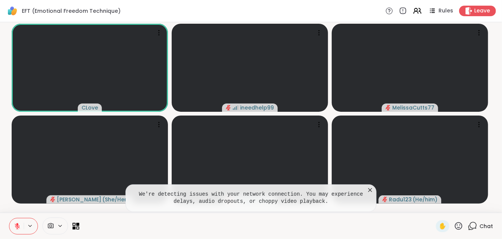
click at [393, 223] on div at bounding box center [258, 225] width 348 height 17
click at [471, 229] on div "Chat" at bounding box center [480, 226] width 25 height 12
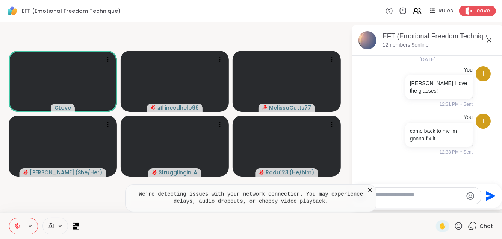
scroll to position [34, 0]
click at [457, 191] on textarea "Type your message" at bounding box center [419, 195] width 88 height 9
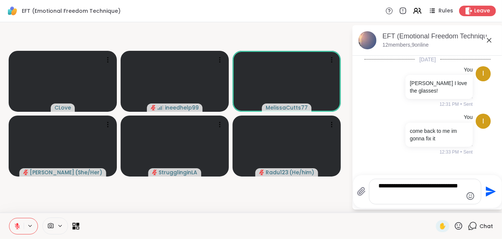
type textarea "**********"
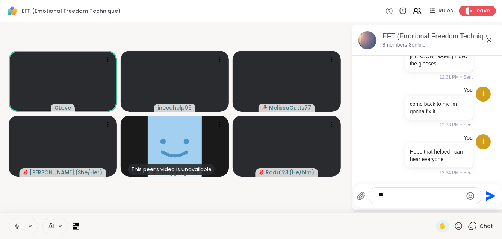
type textarea "*"
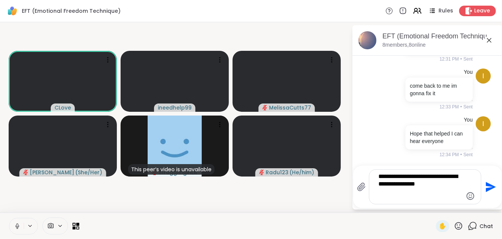
type textarea "**********"
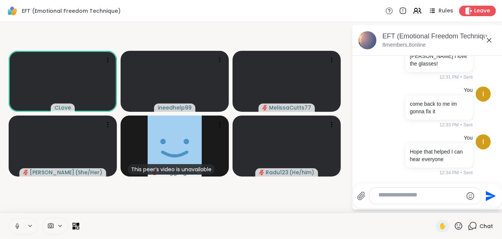
scroll to position [181, 0]
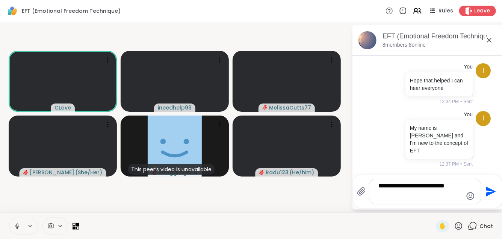
type textarea "**********"
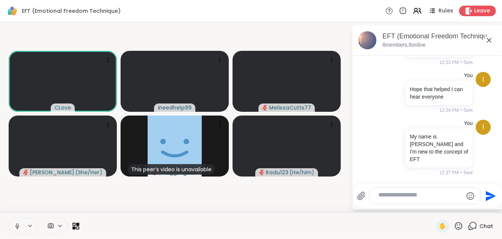
scroll to position [240, 0]
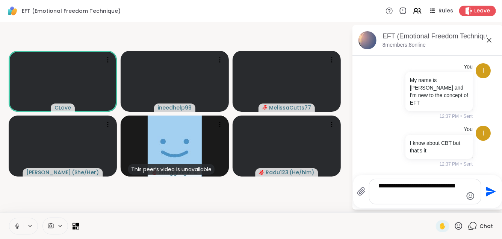
type textarea "**********"
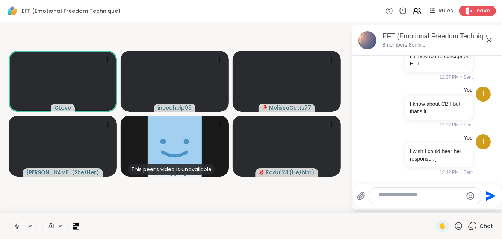
scroll to position [309, 0]
type textarea "**********"
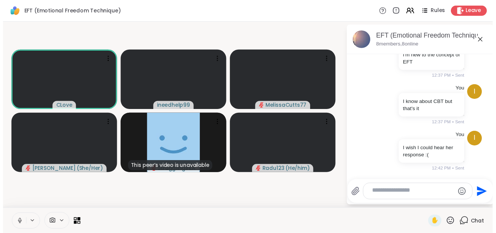
scroll to position [359, 0]
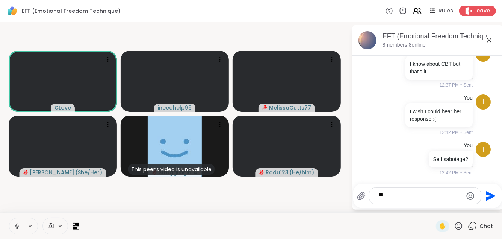
type textarea "*"
click at [420, 154] on div at bounding box center [423, 158] width 7 height 9
click at [420, 166] on icon at bounding box center [424, 170] width 8 height 8
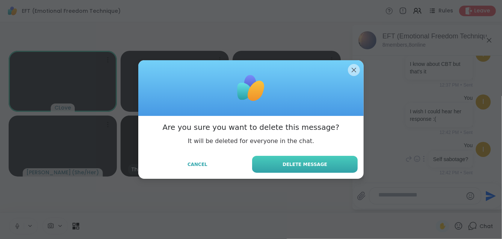
click at [338, 165] on button "Delete Message" at bounding box center [305, 164] width 106 height 17
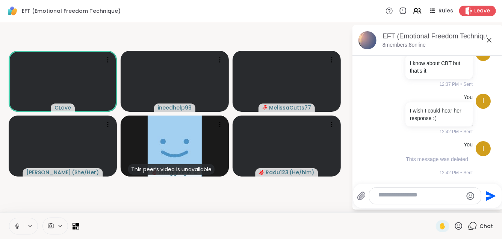
drag, startPoint x: 407, startPoint y: 178, endPoint x: 407, endPoint y: 190, distance: 12.0
click at [407, 190] on div "Send" at bounding box center [427, 195] width 149 height 24
click at [407, 191] on textarea "Type your message" at bounding box center [419, 195] width 82 height 9
click at [439, 222] on span "✋" at bounding box center [443, 225] width 8 height 9
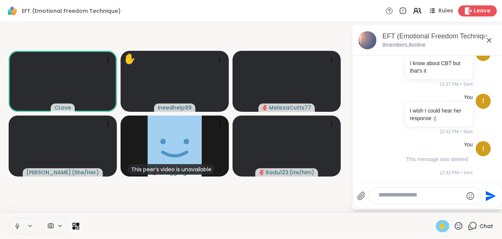
click at [474, 9] on span "Leave" at bounding box center [482, 11] width 17 height 8
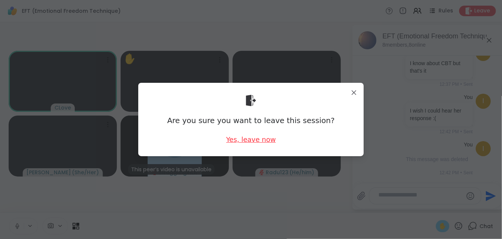
click at [258, 144] on div "Yes, leave now" at bounding box center [251, 139] width 50 height 9
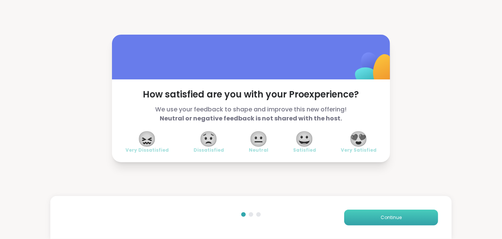
drag, startPoint x: 357, startPoint y: 223, endPoint x: 359, endPoint y: 218, distance: 5.6
click at [359, 218] on div "Continue" at bounding box center [251, 217] width 402 height 43
click at [359, 218] on button "Continue" at bounding box center [391, 217] width 94 height 16
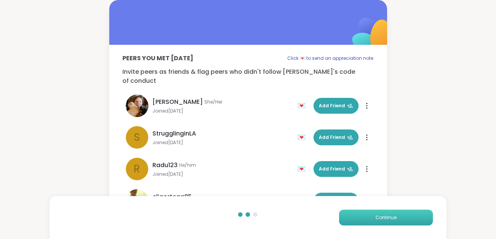
click at [359, 218] on button "Continue" at bounding box center [386, 217] width 94 height 16
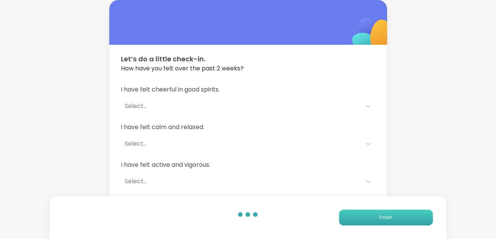
click at [359, 218] on button "Finish" at bounding box center [386, 217] width 94 height 16
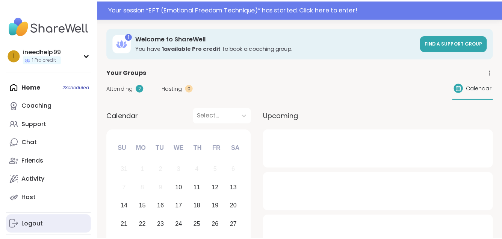
scroll to position [96, 0]
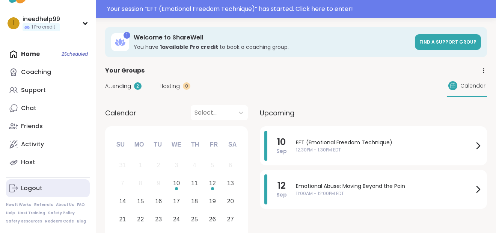
click at [26, 179] on link "Logout" at bounding box center [48, 188] width 84 height 18
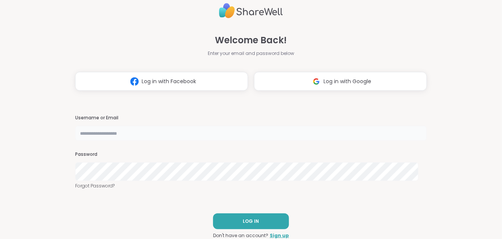
click at [121, 135] on input "text" at bounding box center [250, 133] width 351 height 15
type input "**********"
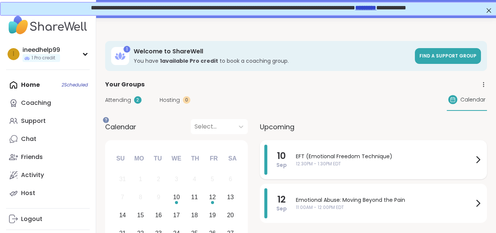
click at [330, 172] on div "[DATE] EFT (Emotional Freedom Technique) 12:30PM - 1:30PM EDT" at bounding box center [373, 159] width 227 height 39
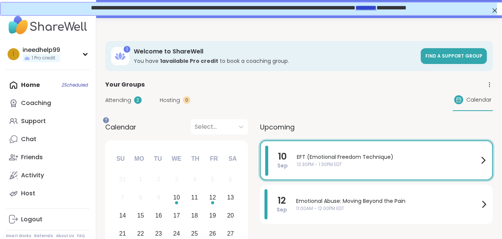
click at [330, 154] on span "10" at bounding box center [328, 147] width 14 height 14
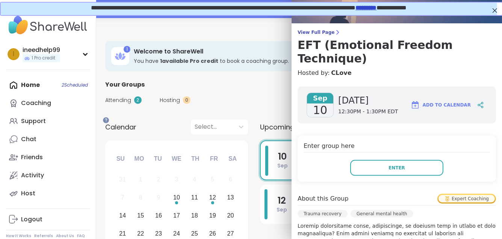
scroll to position [38, 0]
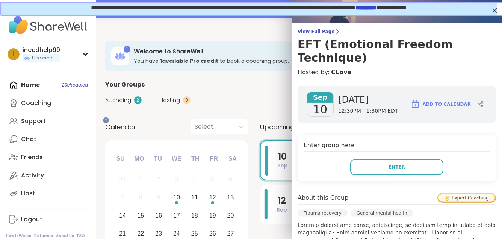
click at [375, 175] on button "Enter" at bounding box center [396, 167] width 93 height 16
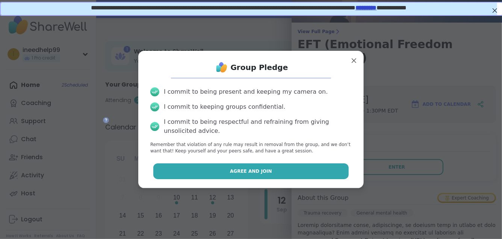
click at [283, 179] on button "Agree and Join" at bounding box center [251, 171] width 196 height 16
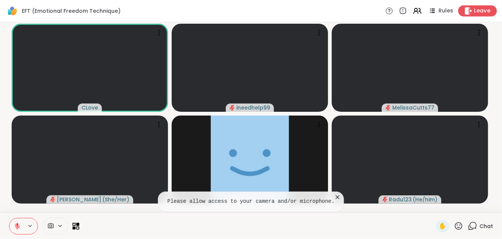
click at [474, 11] on span "Leave" at bounding box center [482, 11] width 17 height 8
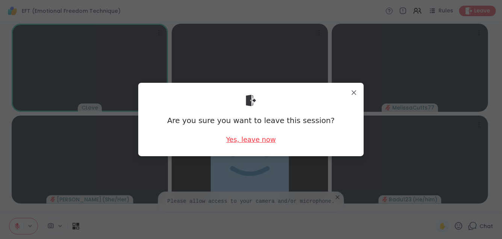
click at [261, 138] on div "Yes, leave now" at bounding box center [251, 139] width 50 height 9
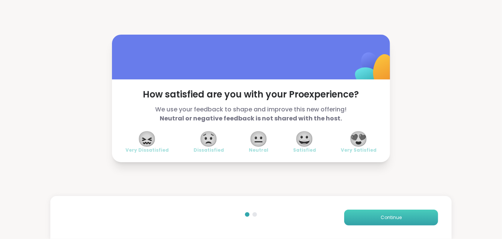
drag, startPoint x: 366, startPoint y: 222, endPoint x: 366, endPoint y: 210, distance: 12.4
click at [366, 210] on div "Continue" at bounding box center [251, 217] width 402 height 43
click at [366, 210] on button "Continue" at bounding box center [391, 217] width 94 height 16
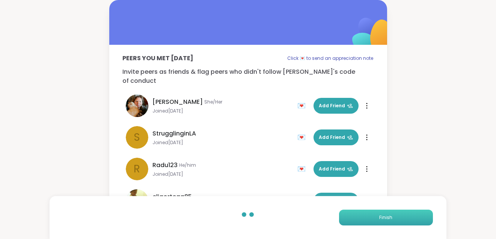
click at [366, 210] on button "Finish" at bounding box center [386, 217] width 94 height 16
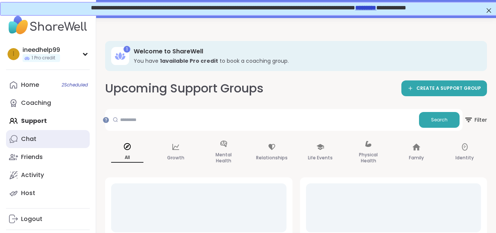
click at [57, 148] on link "Chat" at bounding box center [48, 139] width 84 height 18
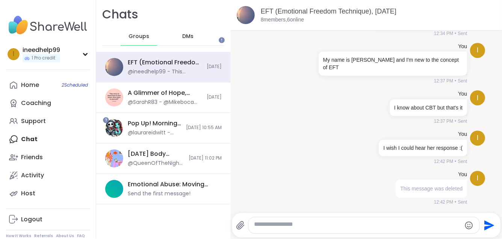
click at [194, 37] on span "DMs" at bounding box center [187, 37] width 11 height 8
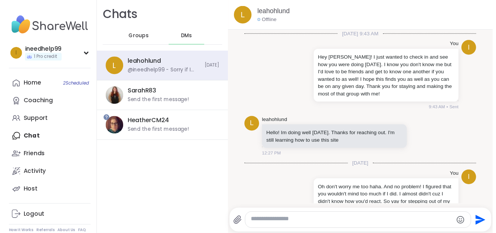
scroll to position [212, 0]
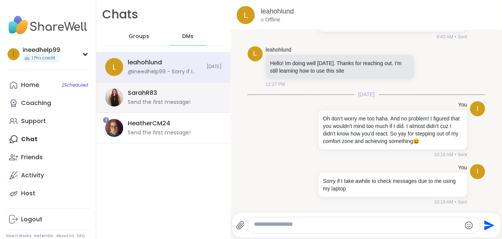
click at [212, 106] on div "SarahR83 Send the first message!" at bounding box center [172, 97] width 89 height 17
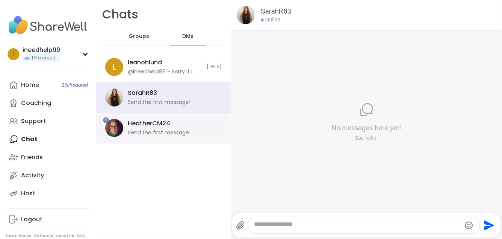
click at [170, 127] on div "HeatherCM24" at bounding box center [149, 123] width 42 height 8
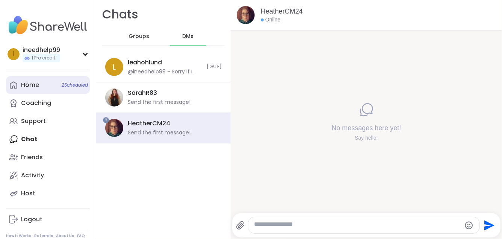
click at [90, 93] on link "Home 2 Scheduled" at bounding box center [48, 85] width 84 height 18
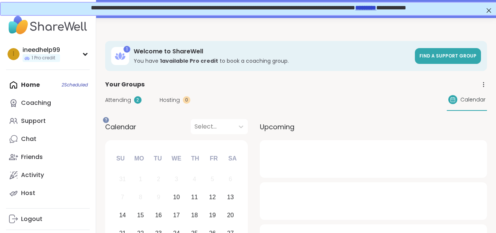
click at [142, 104] on div "Attending 2" at bounding box center [123, 100] width 36 height 8
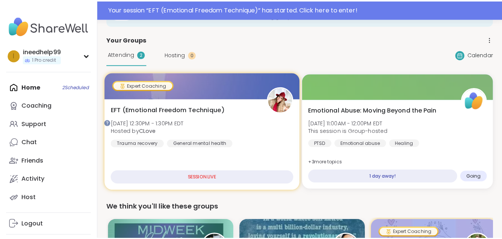
scroll to position [48, 0]
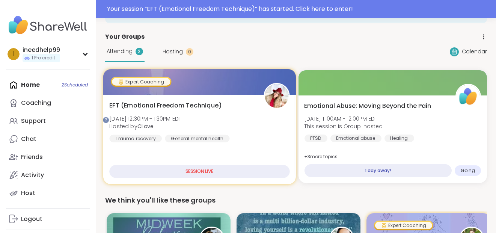
click at [182, 130] on span "Hosted by CLove" at bounding box center [145, 127] width 72 height 8
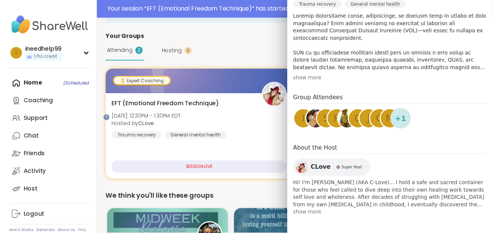
scroll to position [349, 0]
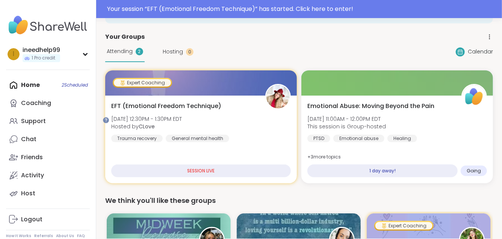
click at [183, 56] on span "Hosting" at bounding box center [173, 52] width 20 height 8
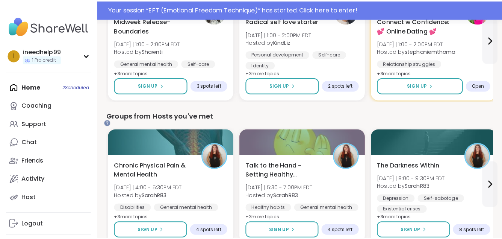
scroll to position [192, 0]
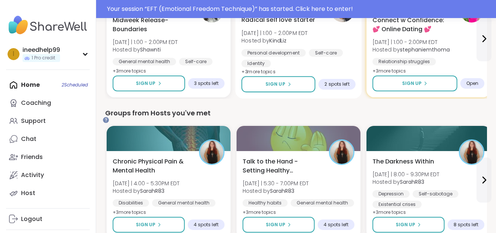
click at [308, 44] on span "Hosted by [PERSON_NAME]" at bounding box center [275, 41] width 66 height 8
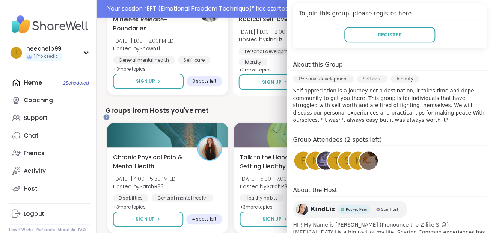
scroll to position [155, 0]
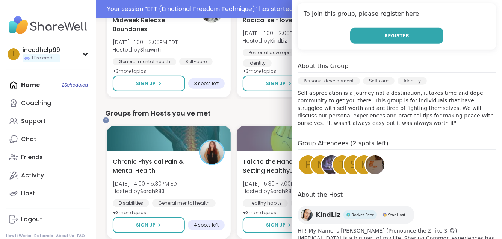
click at [365, 44] on button "Register" at bounding box center [396, 36] width 93 height 16
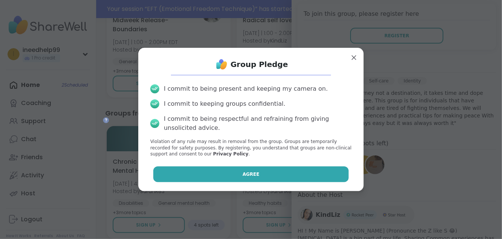
click at [222, 182] on button "Agree" at bounding box center [251, 174] width 196 height 16
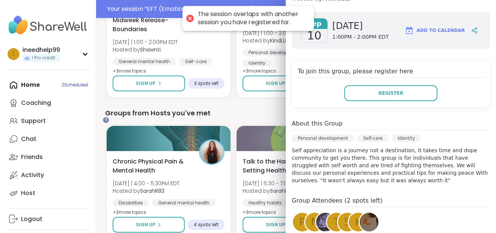
scroll to position [97, 0]
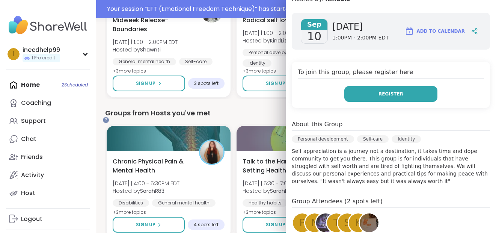
click at [405, 102] on button "Register" at bounding box center [391, 94] width 93 height 16
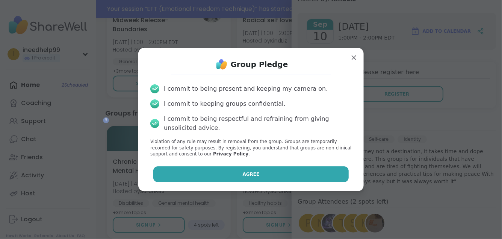
click at [278, 182] on button "Agree" at bounding box center [251, 174] width 196 height 16
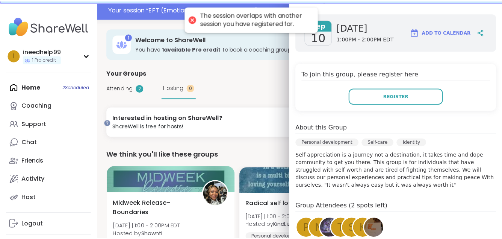
scroll to position [11, 0]
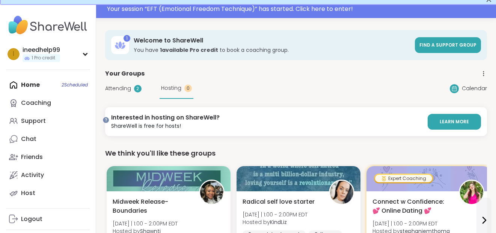
drag, startPoint x: 166, startPoint y: 98, endPoint x: 162, endPoint y: 104, distance: 7.0
click at [162, 99] on div "Attending 2 Hosting 0" at bounding box center [149, 88] width 88 height 21
click at [131, 92] on span "Attending" at bounding box center [118, 89] width 26 height 8
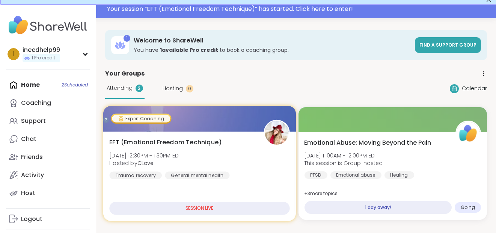
drag, startPoint x: 211, startPoint y: 161, endPoint x: 190, endPoint y: 148, distance: 25.3
click at [190, 132] on div at bounding box center [199, 119] width 193 height 26
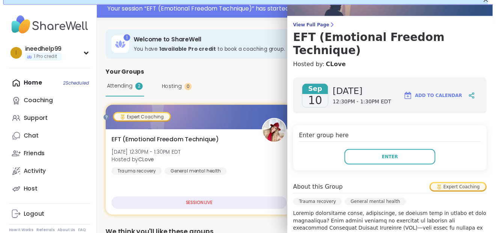
scroll to position [0, 0]
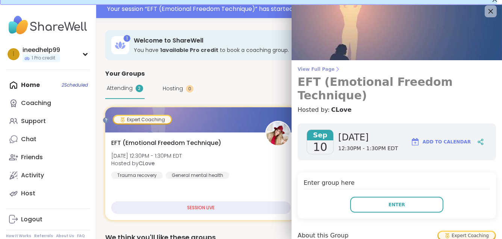
click at [340, 72] on icon at bounding box center [337, 69] width 6 height 6
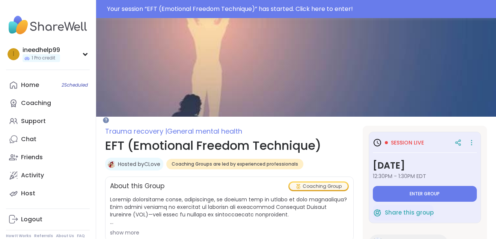
type textarea "*"
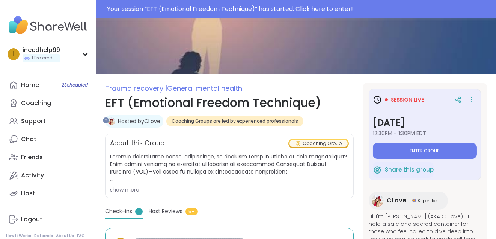
scroll to position [45, 0]
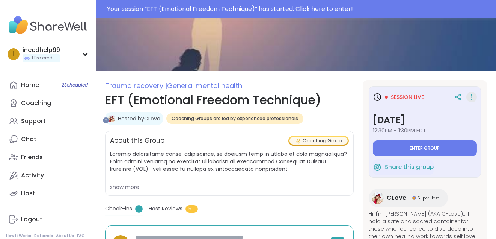
click at [470, 102] on icon at bounding box center [472, 97] width 8 height 11
click at [320, 109] on h1 "EFT (Emotional Freedom Technique)" at bounding box center [229, 100] width 249 height 18
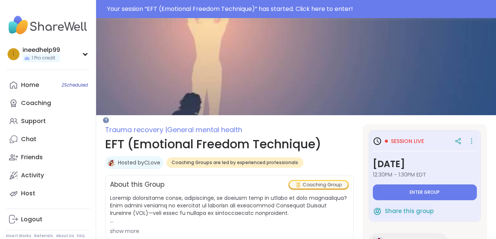
scroll to position [0, 0]
